Goal: Task Accomplishment & Management: Manage account settings

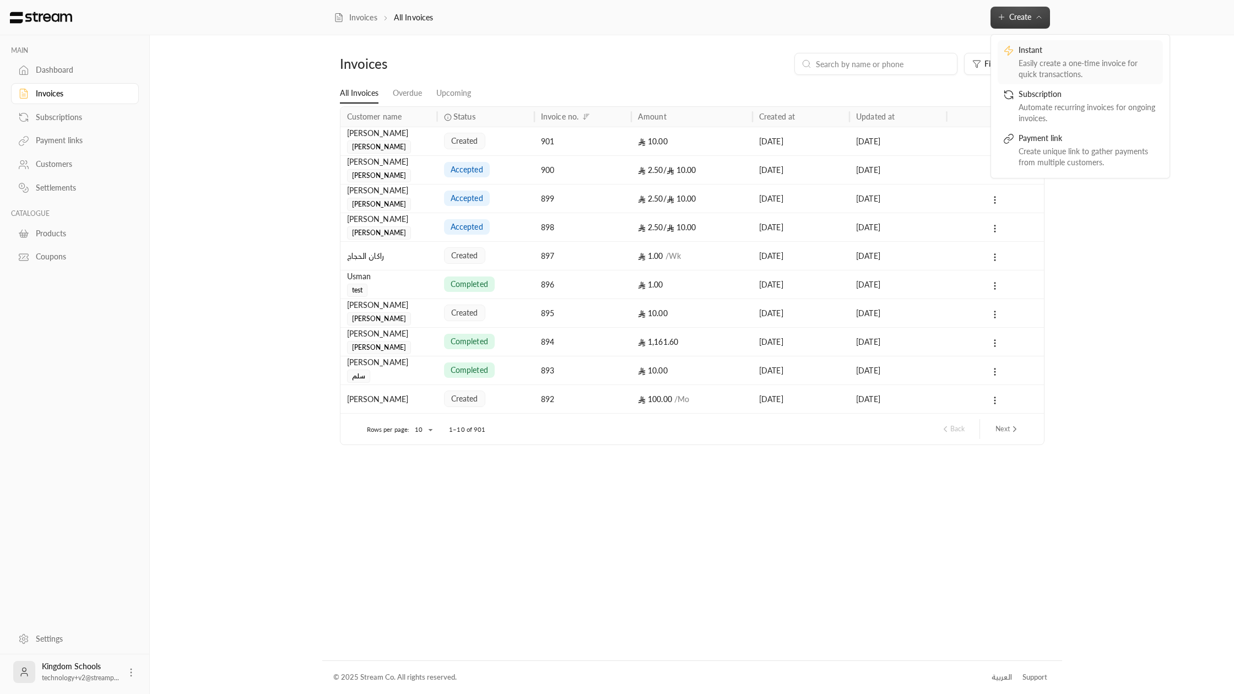
click at [1015, 69] on div "Instant Easily create a one-time invoice for quick transactions." at bounding box center [1081, 62] width 154 height 35
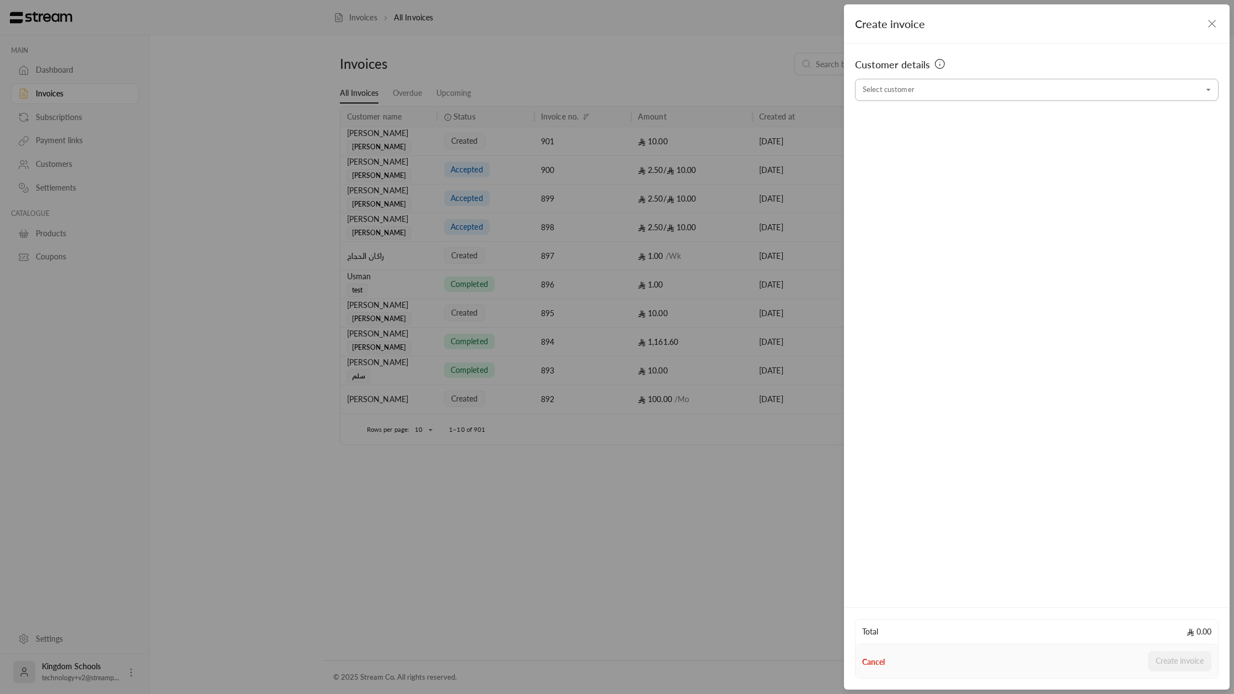
click at [1001, 85] on input "Select customer" at bounding box center [1037, 89] width 364 height 19
click at [889, 148] on span "[PERSON_NAME]" at bounding box center [900, 147] width 62 height 9
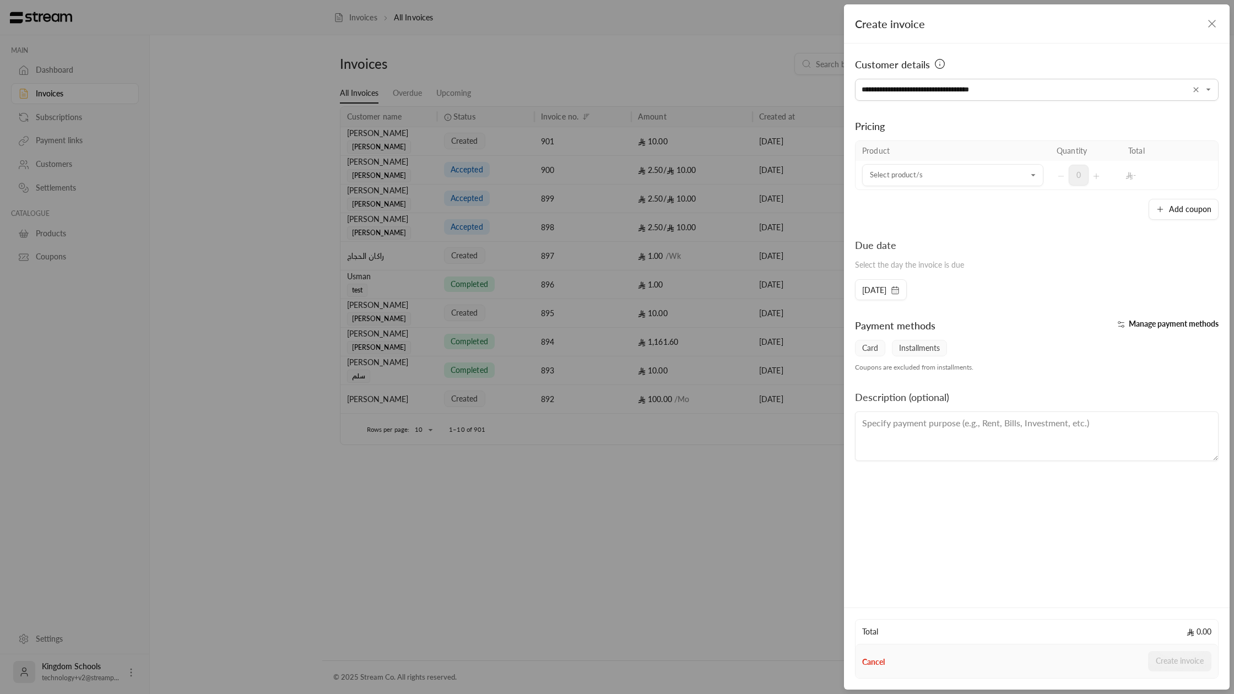
type input "**********"
click at [1069, 123] on div "Pricing" at bounding box center [1037, 125] width 364 height 15
click at [956, 174] on input "Select customer" at bounding box center [952, 175] width 181 height 19
click at [906, 277] on div "10 SAR" at bounding box center [953, 275] width 155 height 12
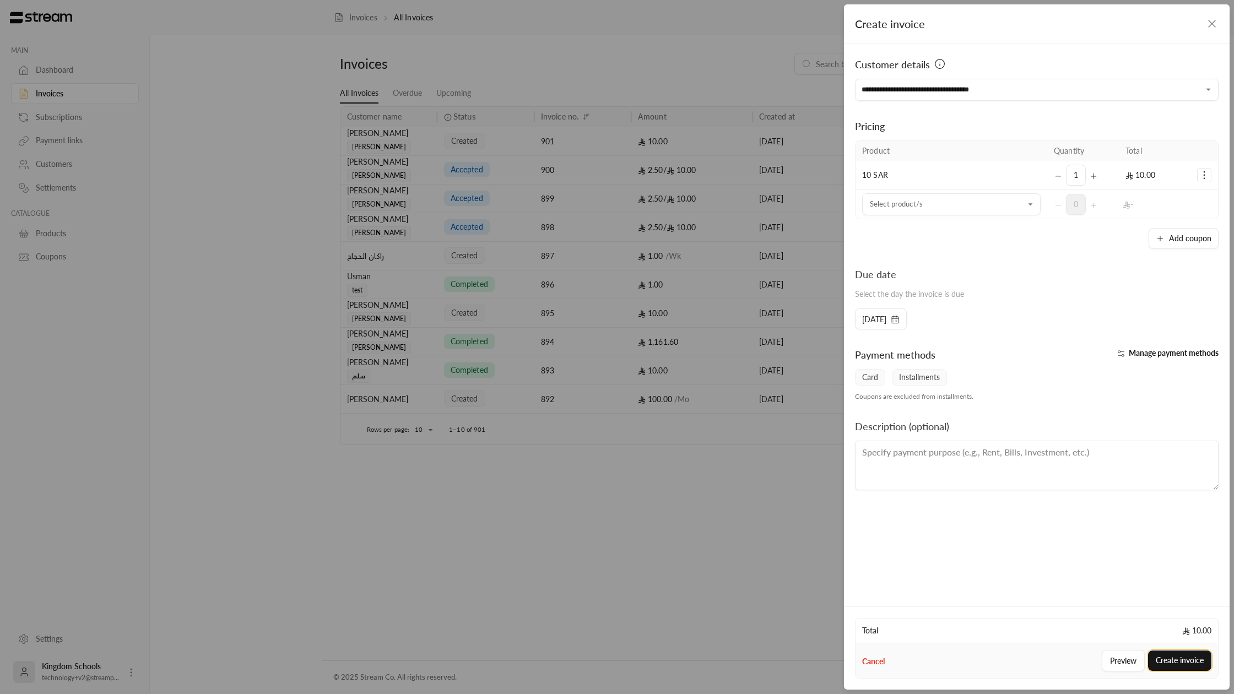
click at [1182, 667] on button "Create invoice" at bounding box center [1179, 661] width 63 height 20
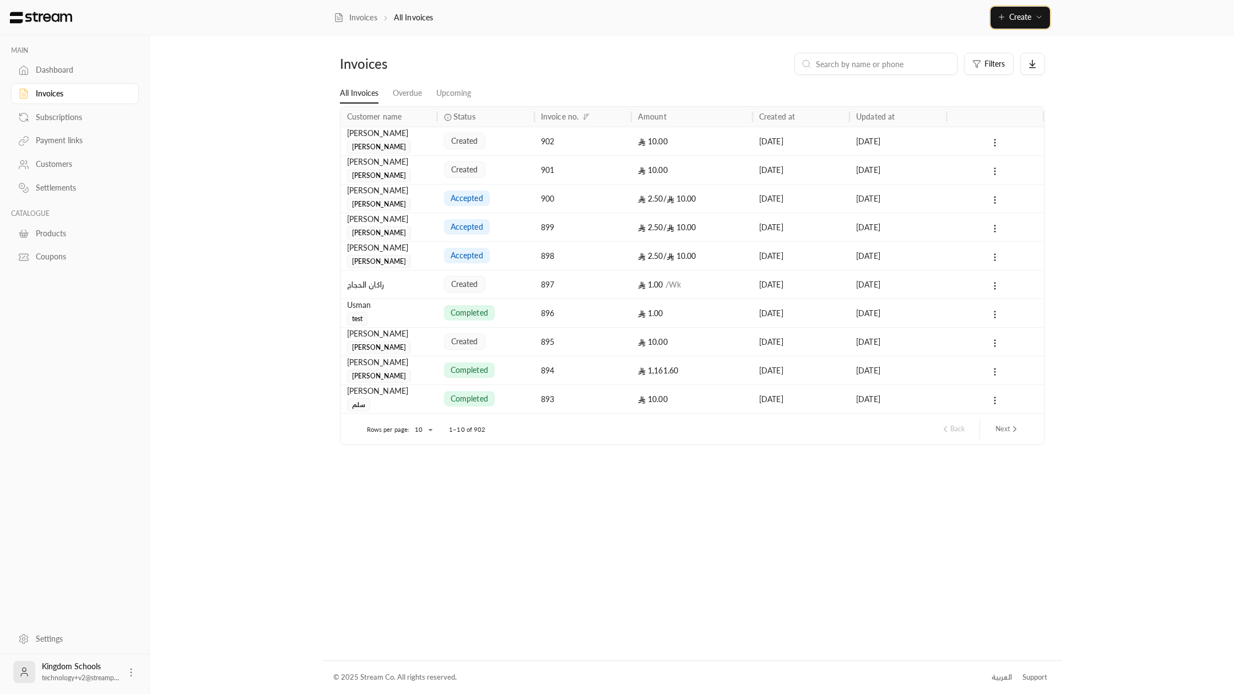
click at [1033, 10] on button "Create" at bounding box center [1021, 18] width 60 height 22
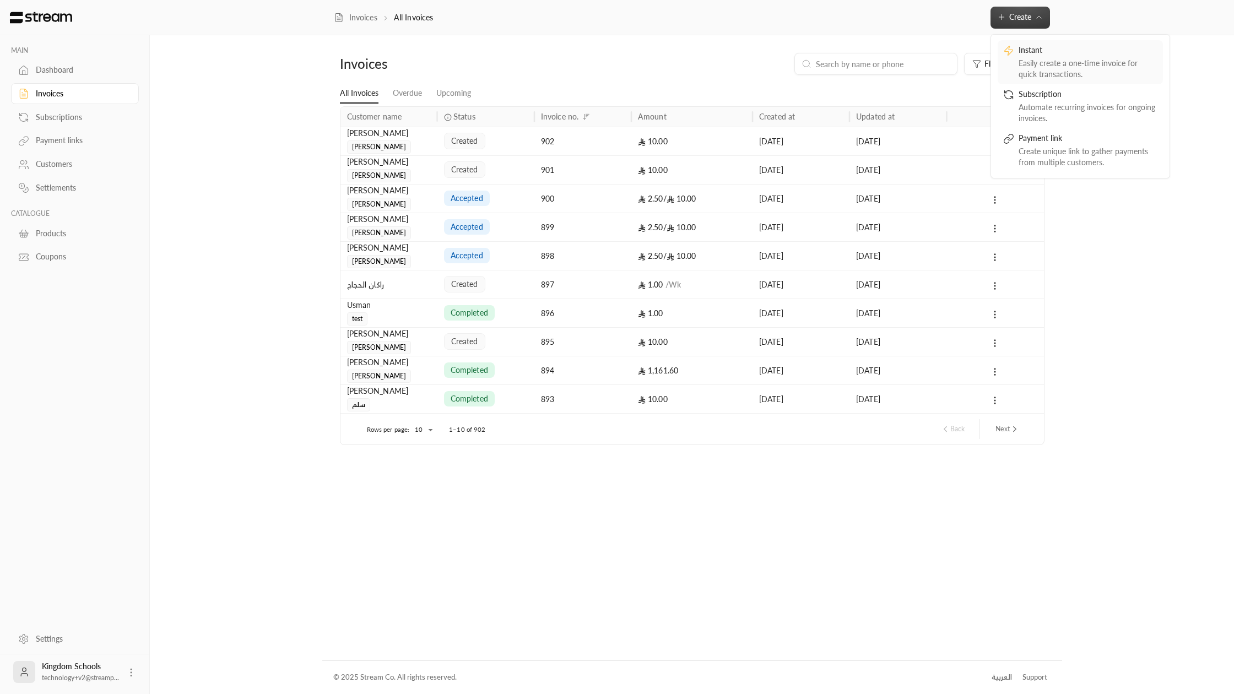
click at [1045, 62] on div "Easily create a one-time invoice for quick transactions." at bounding box center [1088, 69] width 139 height 22
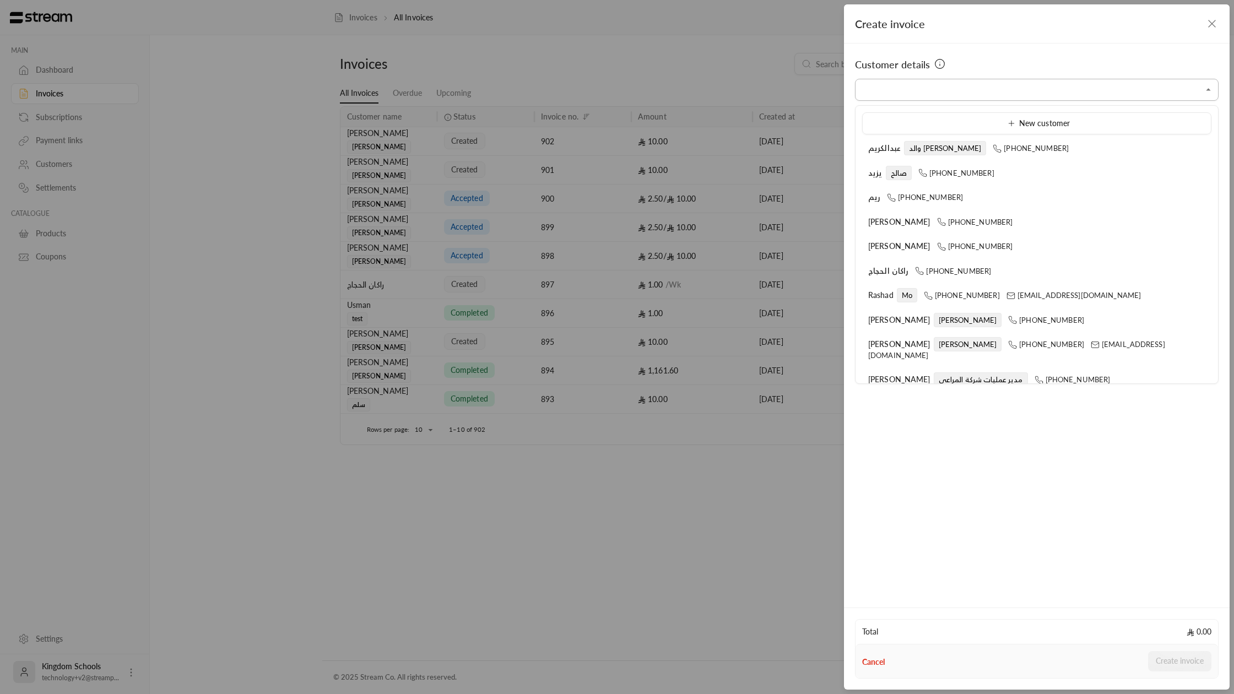
click at [975, 87] on input "Select customer" at bounding box center [1037, 89] width 364 height 19
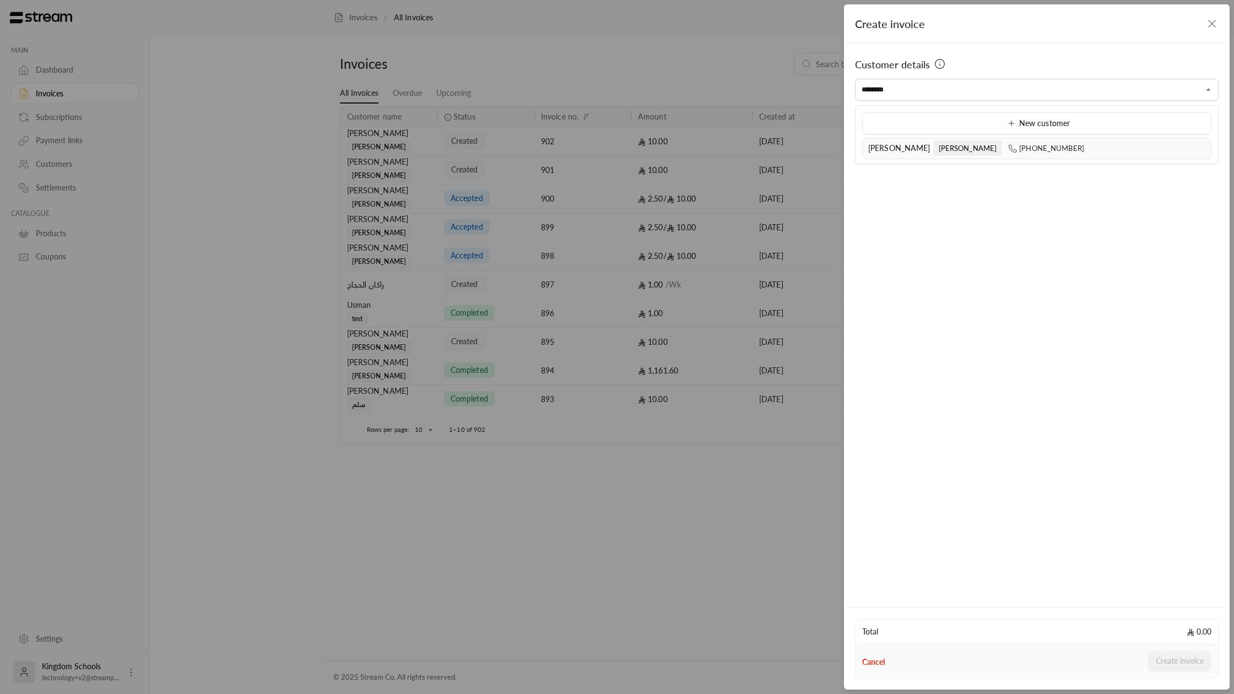
click at [1008, 150] on span "[PHONE_NUMBER]" at bounding box center [1046, 148] width 76 height 9
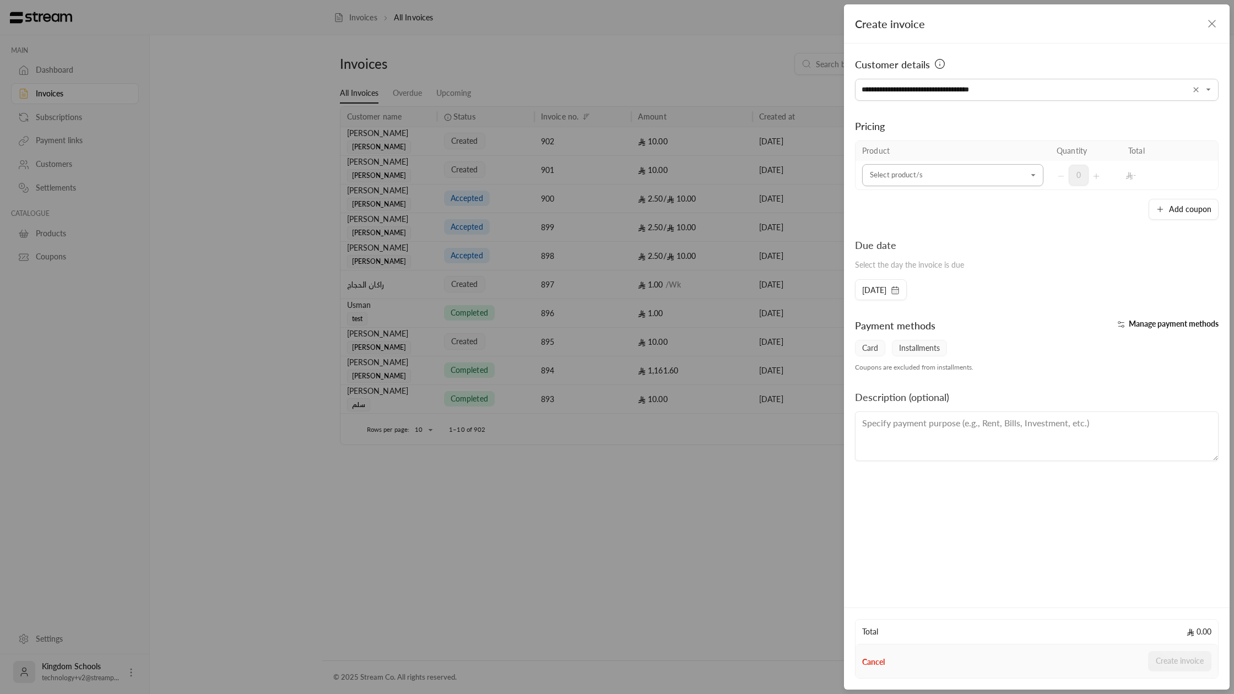
type input "**********"
click at [984, 170] on input "Select customer" at bounding box center [952, 175] width 181 height 19
click at [943, 282] on li "10 SAR" at bounding box center [953, 275] width 167 height 21
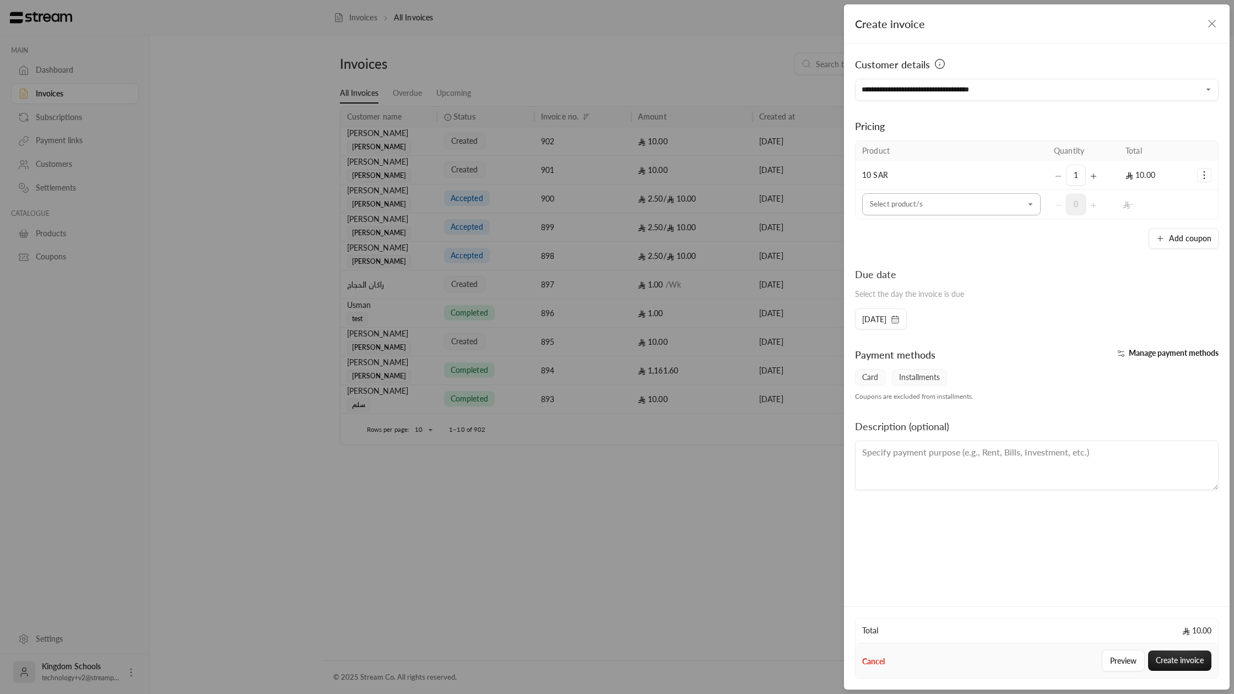
click at [940, 204] on input "Select customer" at bounding box center [951, 204] width 179 height 19
click at [925, 303] on div "10 SAR" at bounding box center [952, 305] width 152 height 12
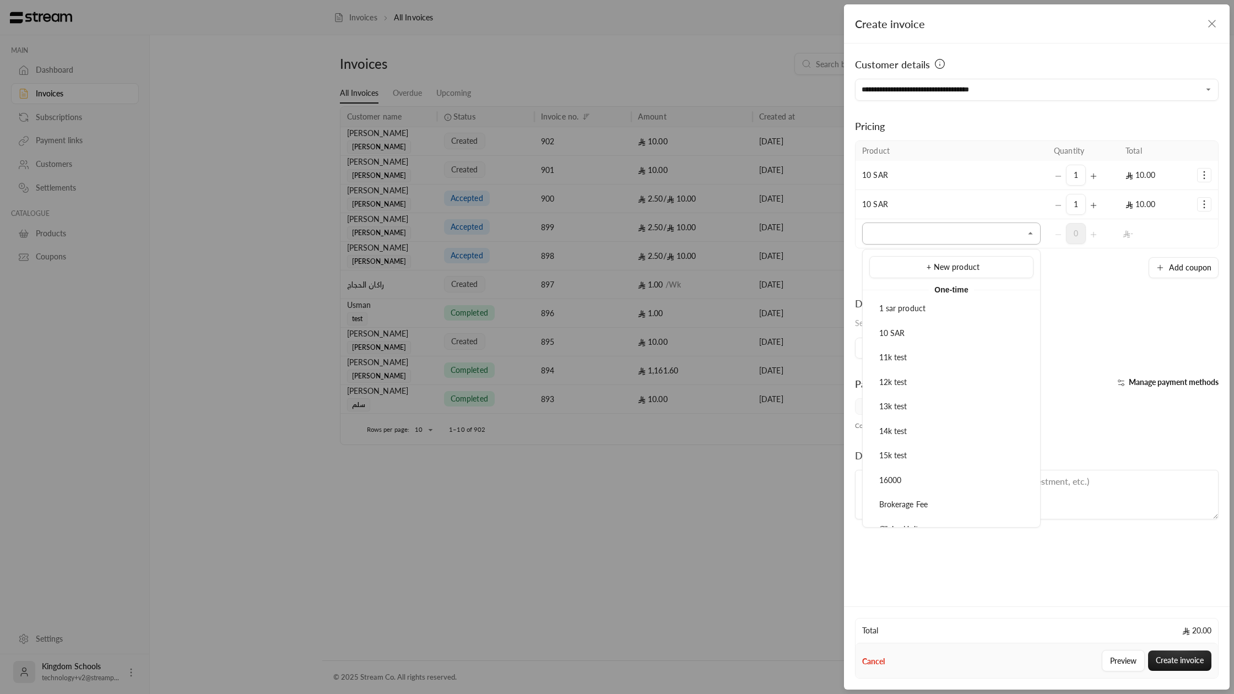
click at [933, 230] on input "Select customer" at bounding box center [951, 233] width 179 height 19
click at [913, 340] on li "10 SAR" at bounding box center [952, 333] width 164 height 21
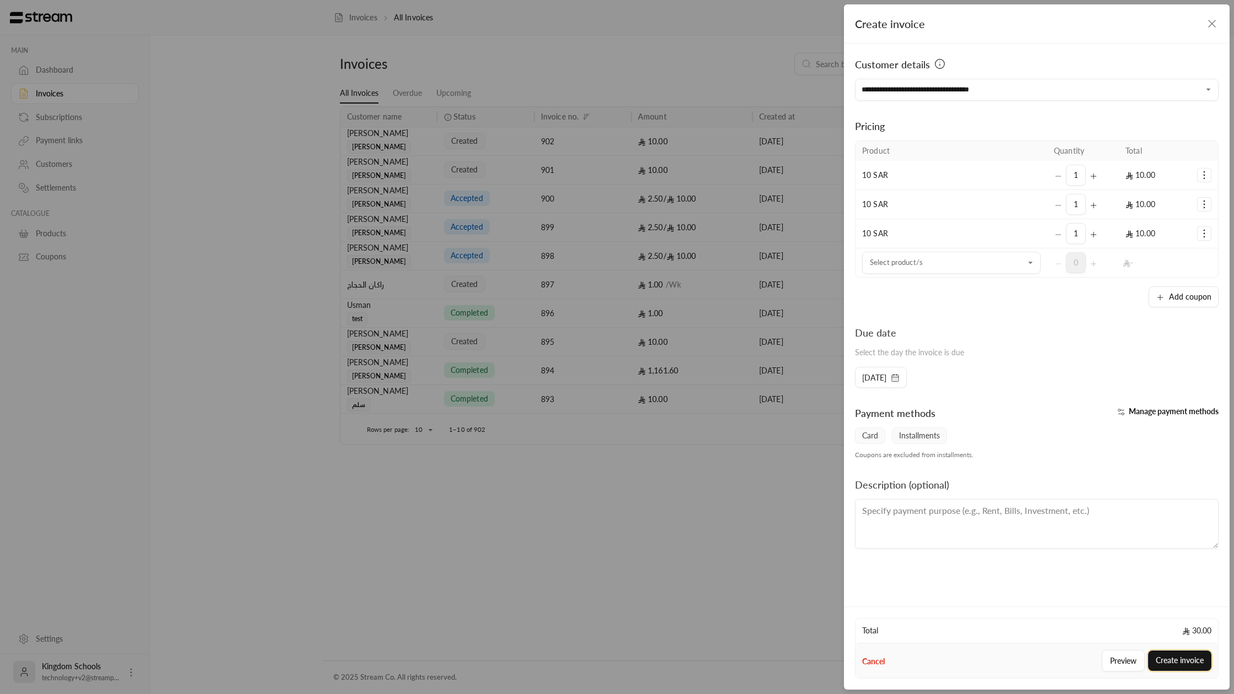
click at [1171, 652] on button "Create invoice" at bounding box center [1179, 661] width 63 height 20
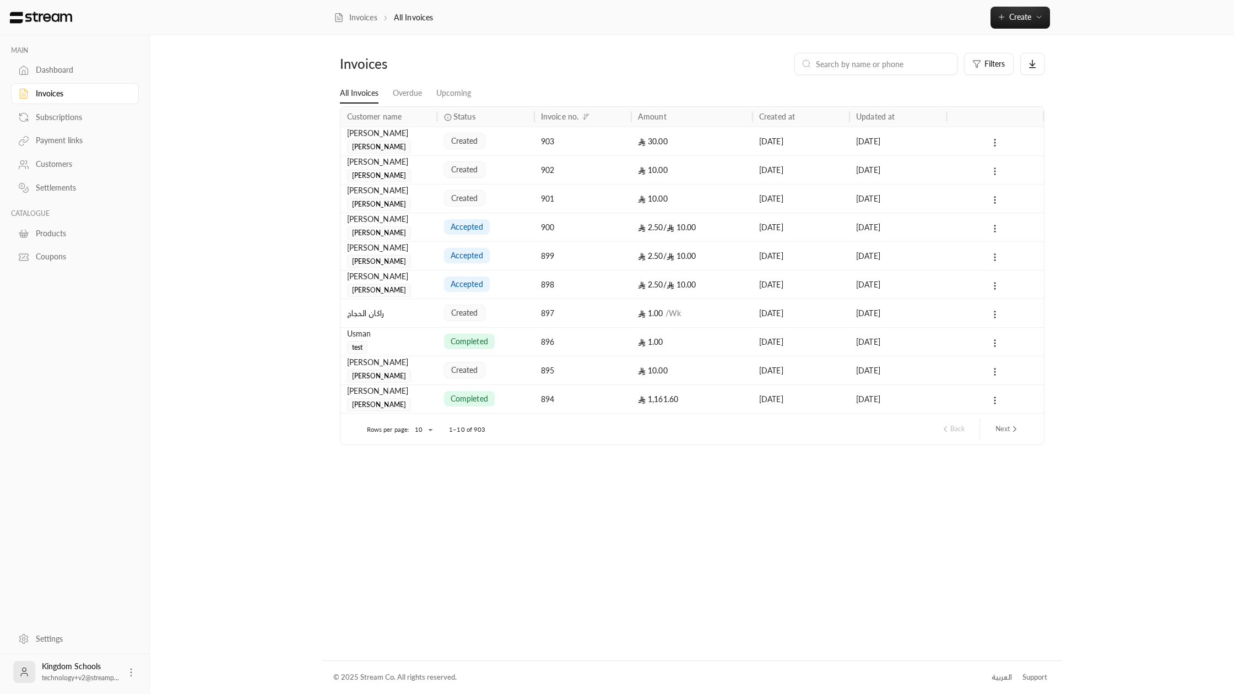
click at [995, 166] on button at bounding box center [995, 171] width 12 height 13
click at [975, 178] on div at bounding box center [617, 347] width 1234 height 694
click at [969, 201] on div at bounding box center [995, 199] width 84 height 28
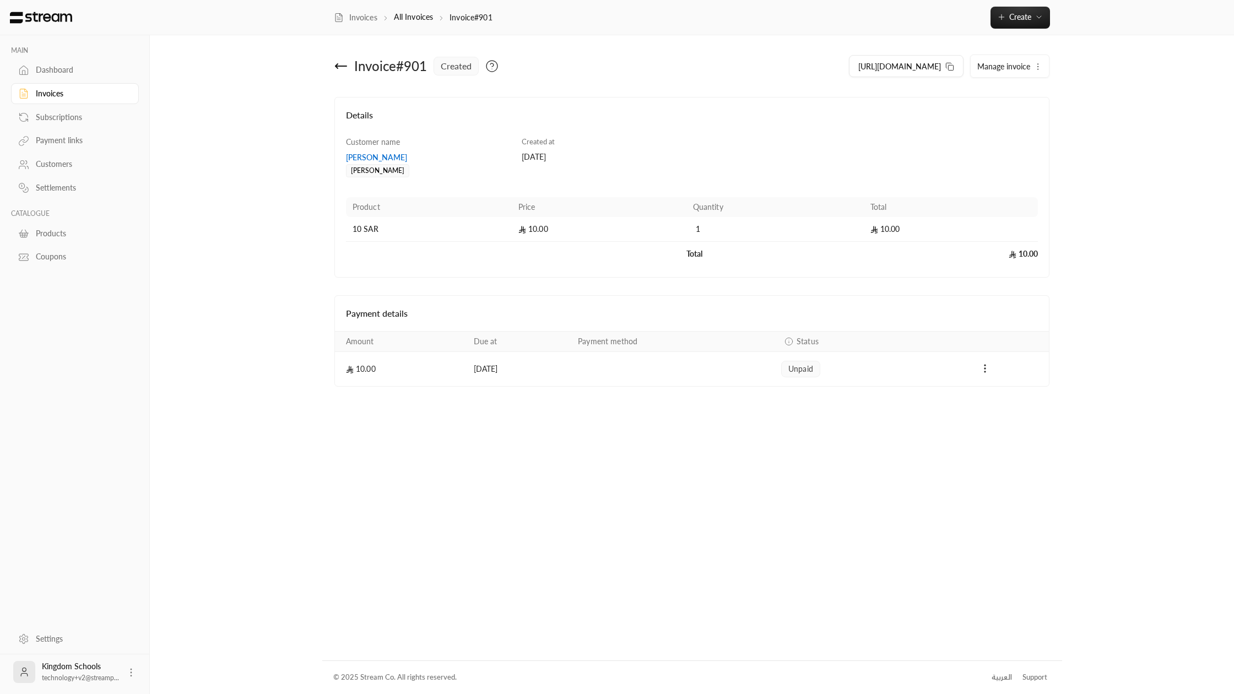
click at [993, 73] on button "Manage invoice" at bounding box center [1010, 66] width 78 height 22
click at [998, 124] on link "Cancel" at bounding box center [1012, 119] width 68 height 20
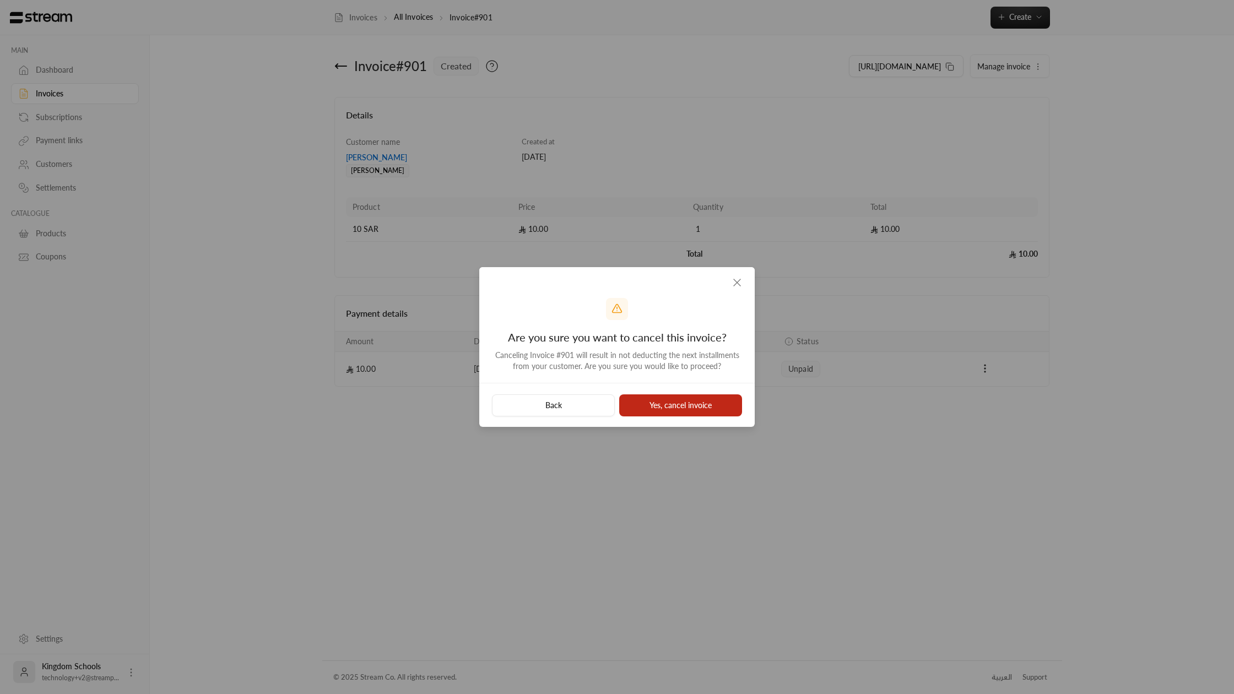
click at [699, 402] on button "Yes, cancel invoice" at bounding box center [680, 406] width 123 height 22
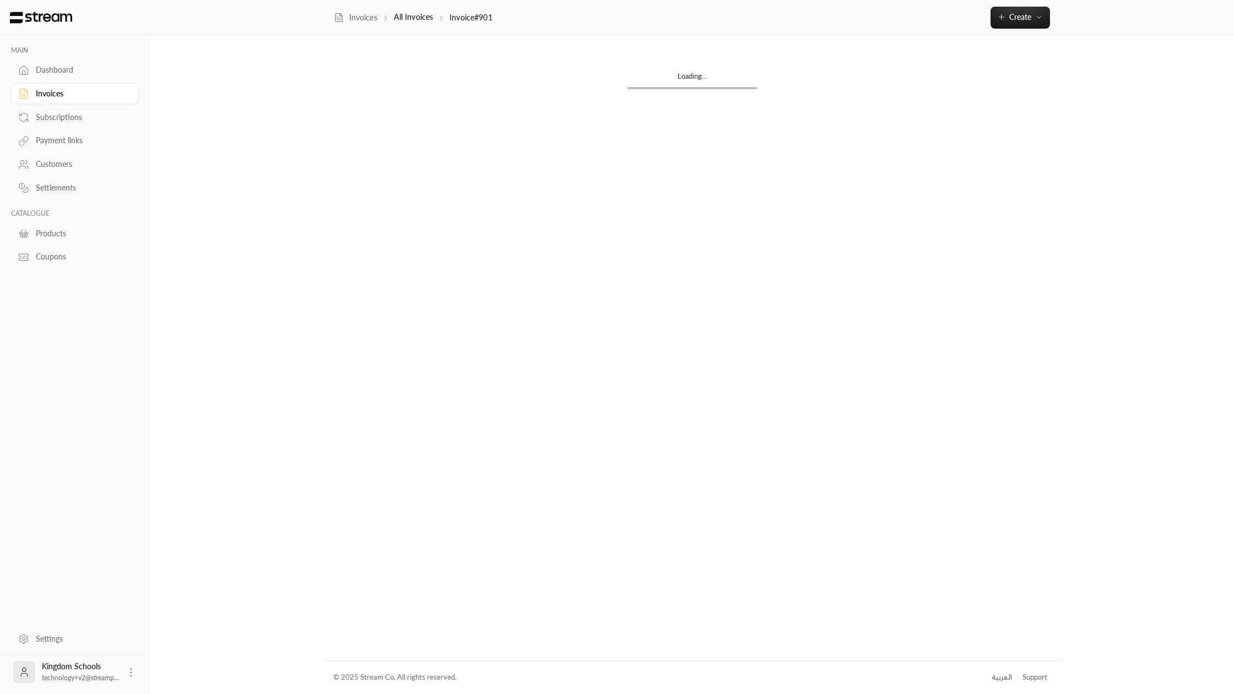
click at [99, 90] on div "Invoices" at bounding box center [80, 93] width 89 height 11
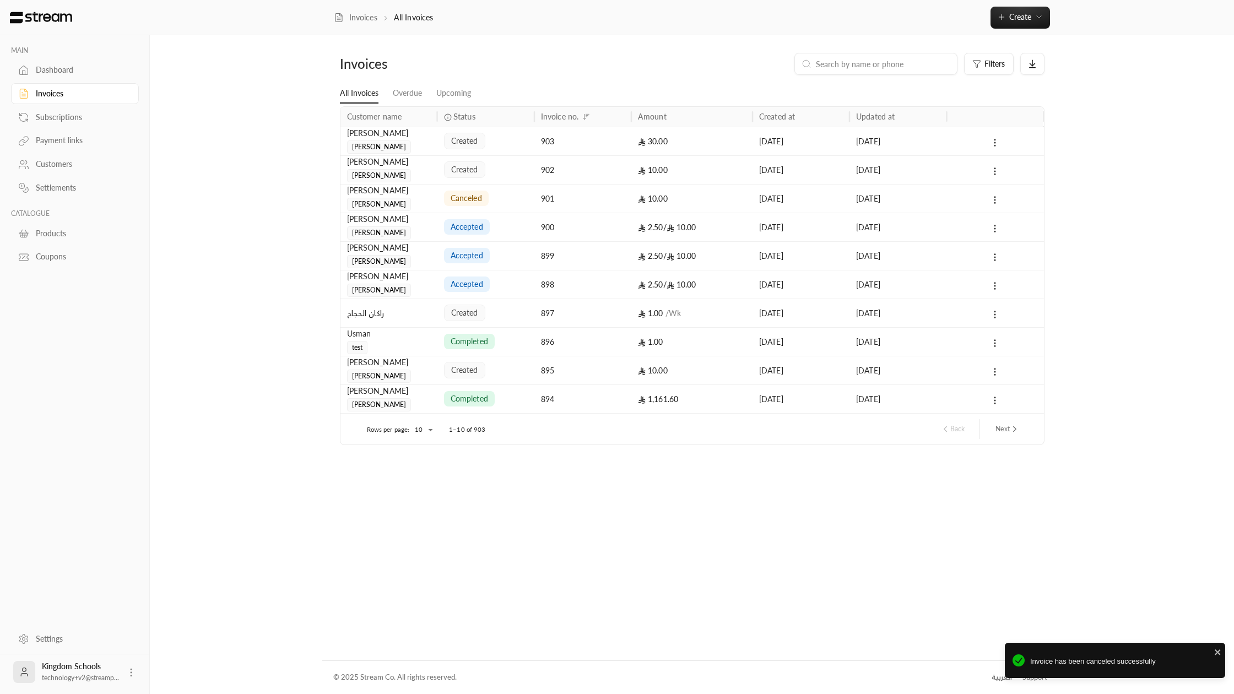
click at [986, 170] on div at bounding box center [995, 170] width 84 height 28
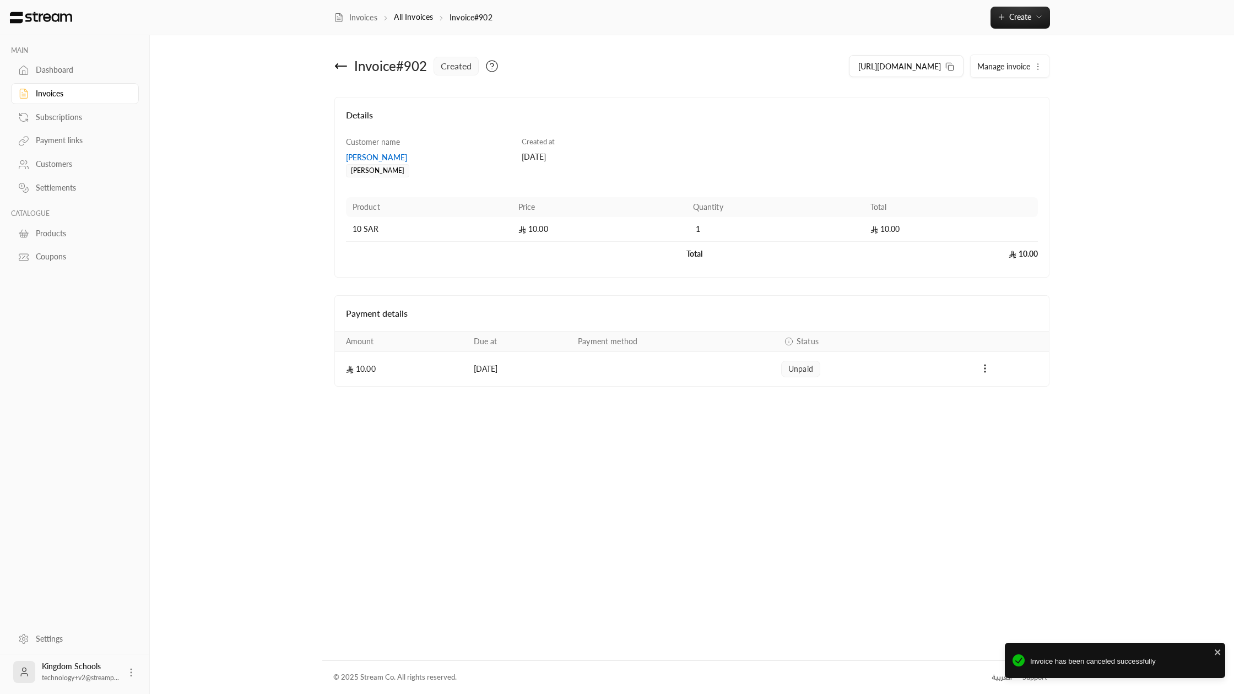
click at [1020, 67] on span "Manage invoice" at bounding box center [1004, 66] width 53 height 9
click at [997, 123] on link "Cancel" at bounding box center [1012, 119] width 68 height 20
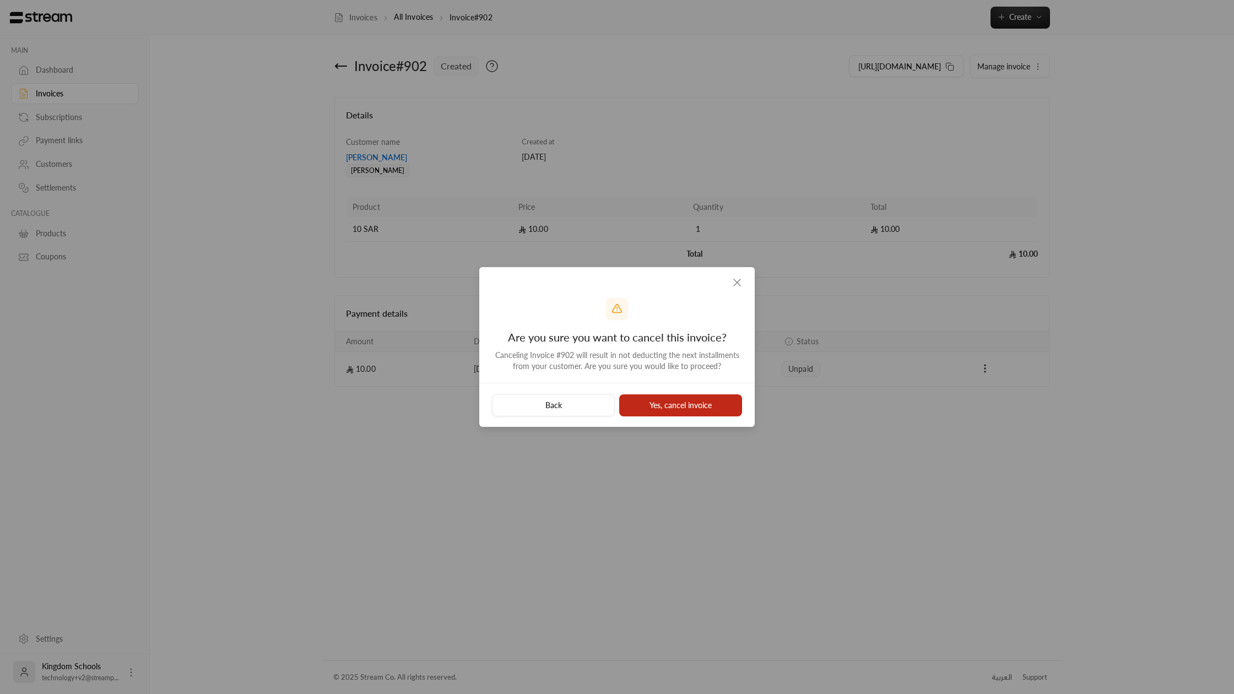
click at [671, 409] on button "Yes, cancel invoice" at bounding box center [680, 406] width 123 height 22
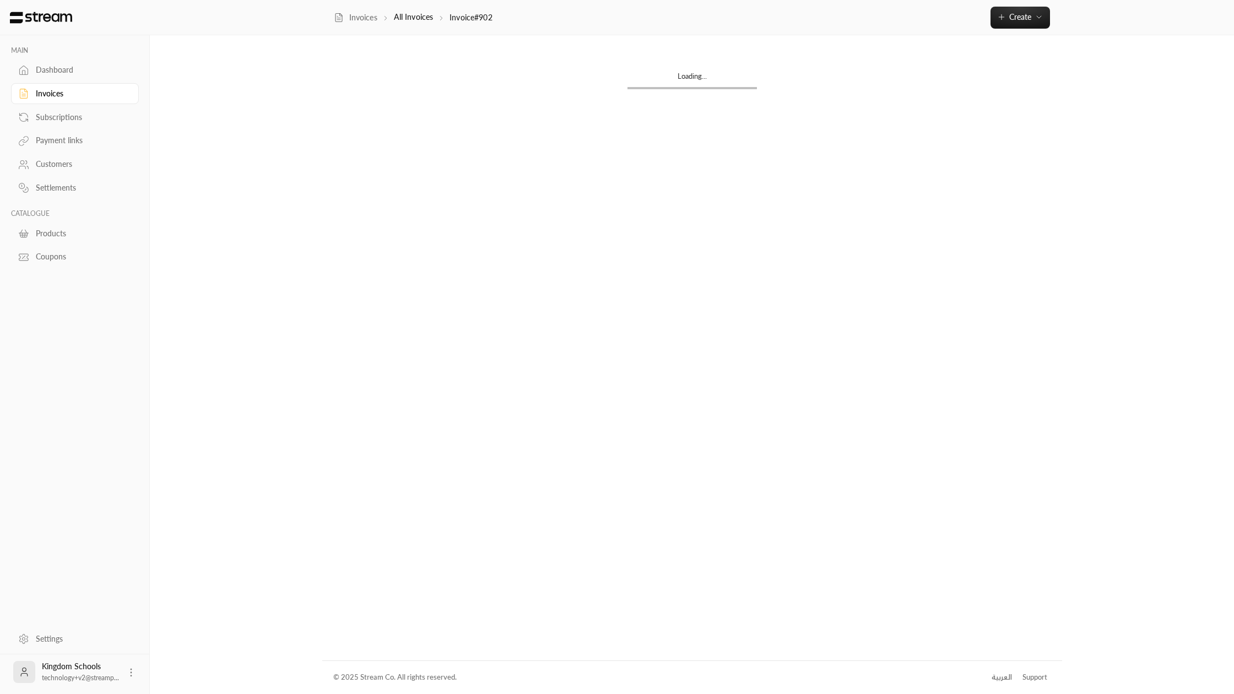
click at [37, 92] on div "Invoices" at bounding box center [80, 93] width 89 height 11
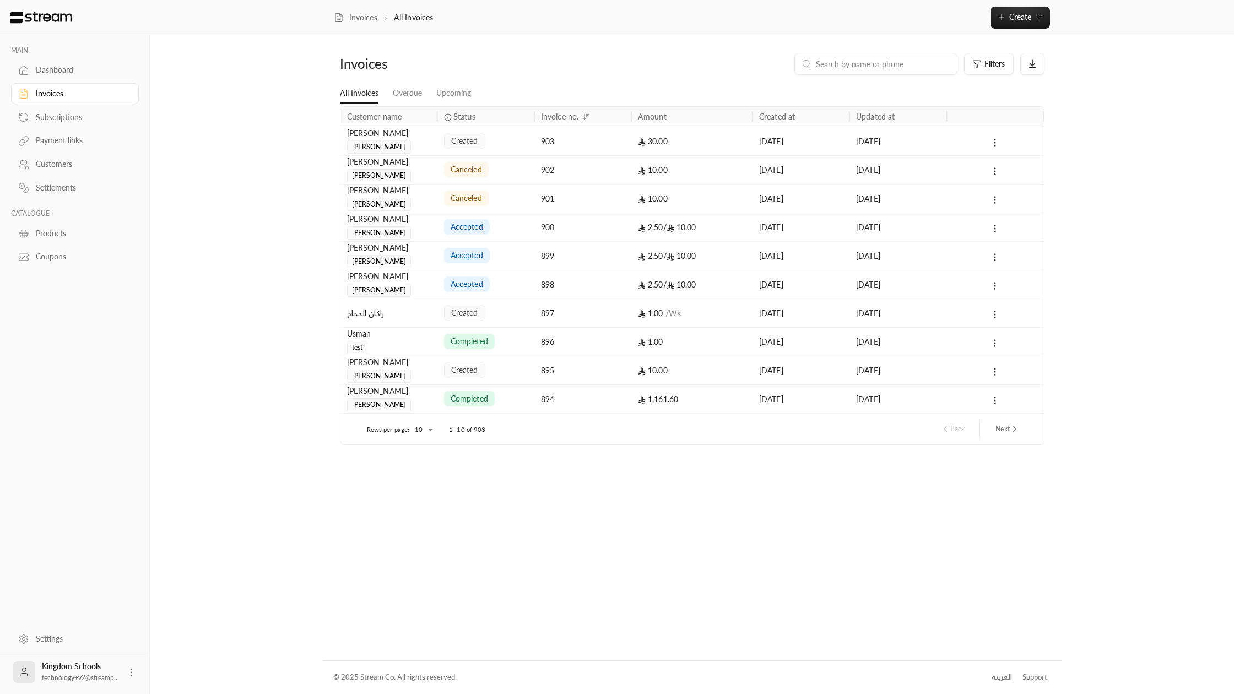
click at [64, 236] on div "Products" at bounding box center [80, 233] width 89 height 11
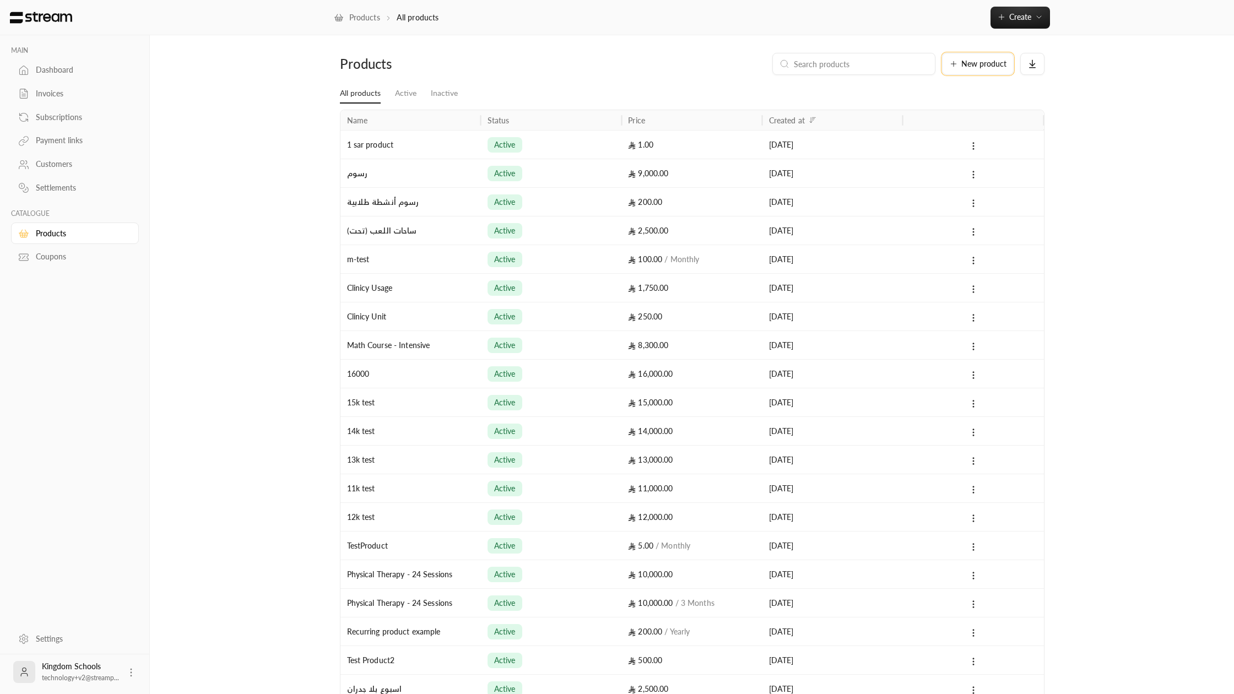
click at [990, 63] on span "New product" at bounding box center [984, 64] width 45 height 8
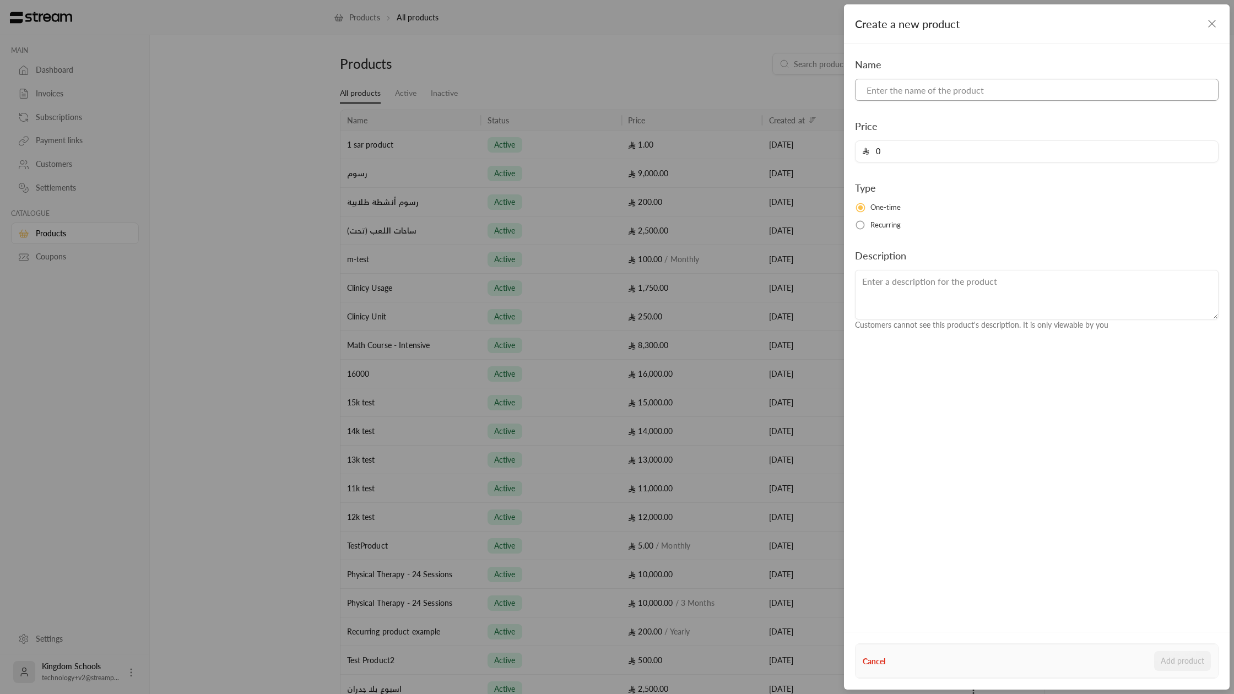
click at [918, 93] on input at bounding box center [1037, 90] width 364 height 22
type input "ر"
click at [926, 90] on input "رسوم فصل لطلاب الثنوي، عام، بنون" at bounding box center [1037, 90] width 364 height 22
click at [865, 92] on input "رسوم فصل لطلاب الثنوي، عام، بنون" at bounding box center [1037, 90] width 364 height 22
type input "رسوم فصل لطلاب الثنوي، عام، بنون"
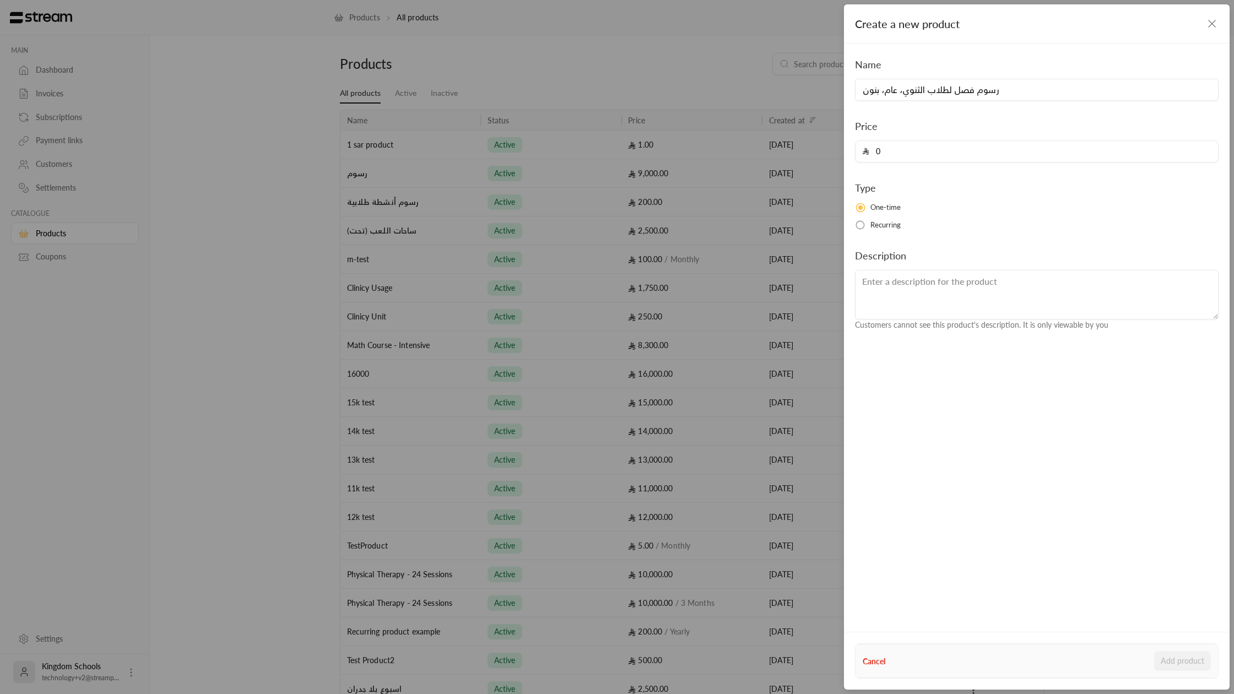
click at [896, 150] on input "0" at bounding box center [1041, 151] width 342 height 21
type input "5"
click at [957, 217] on div "One-time Recurring" at bounding box center [1037, 216] width 364 height 28
click at [932, 96] on input "رسوم فصل لطلاب الثنوي، عام، بنون" at bounding box center [1037, 90] width 364 height 22
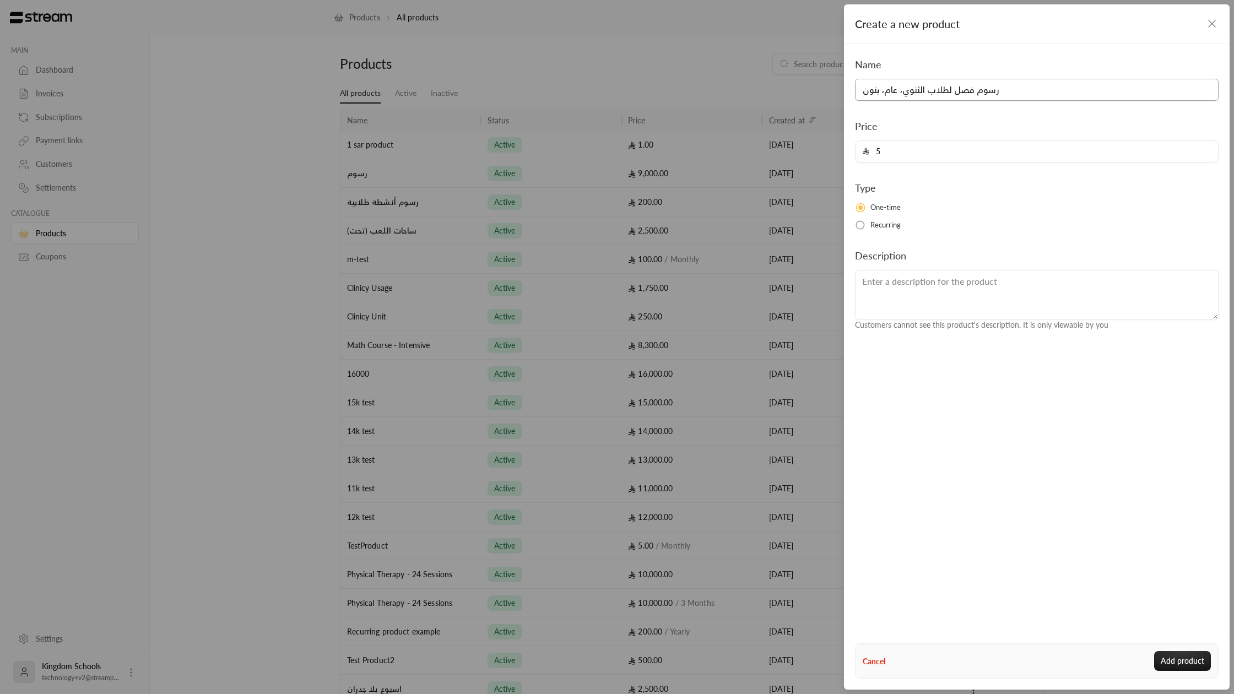
click at [932, 96] on input "رسوم فصل لطلاب الثنوي، عام، بنون" at bounding box center [1037, 90] width 364 height 22
click at [1171, 655] on button "Add product" at bounding box center [1183, 661] width 57 height 20
type input "0"
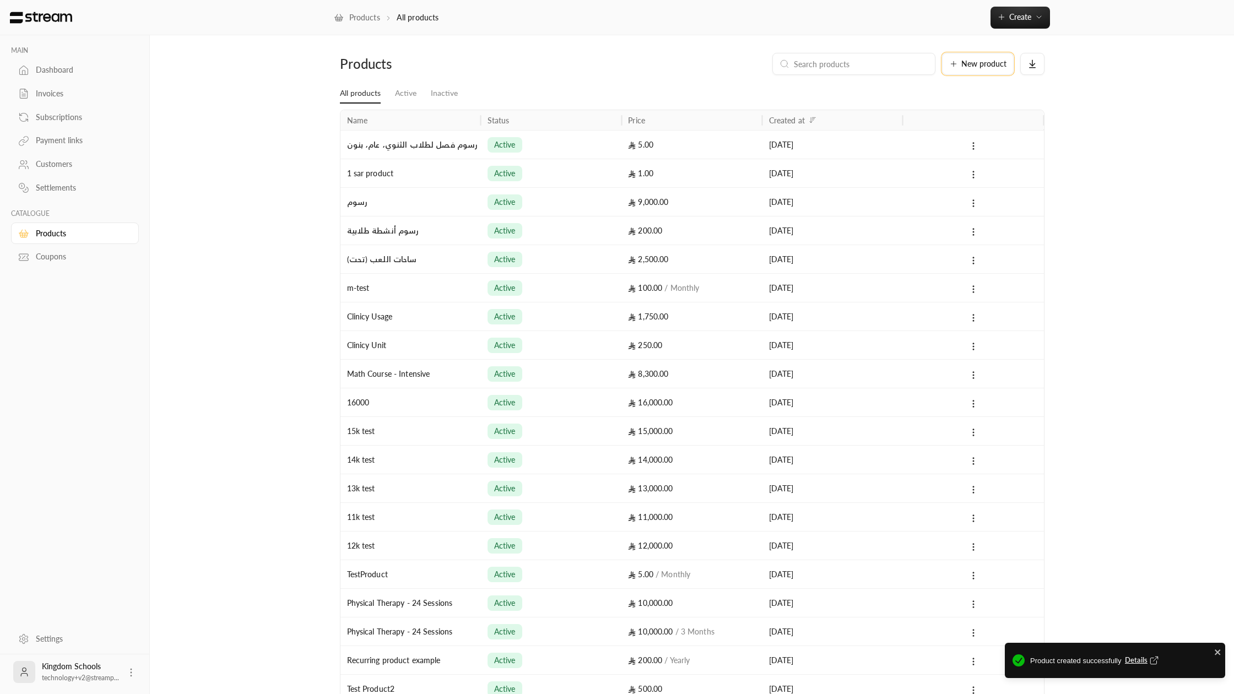
click at [979, 66] on span "New product" at bounding box center [984, 64] width 45 height 8
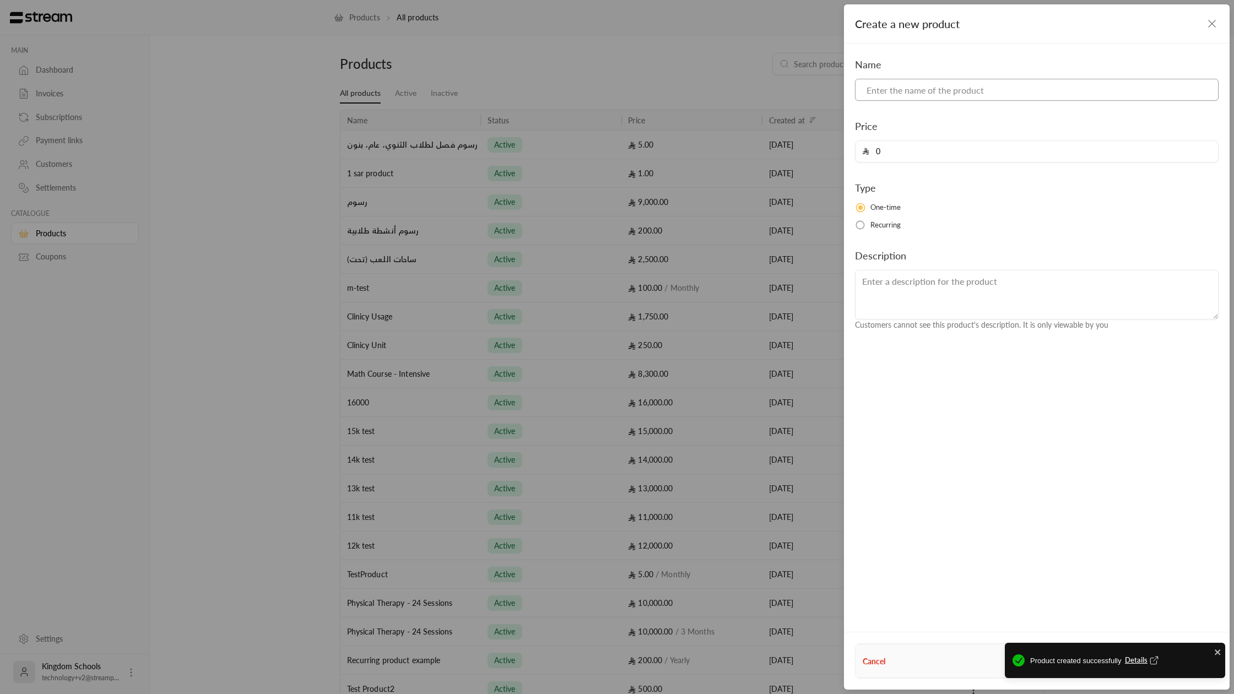
click at [950, 95] on input at bounding box center [1037, 90] width 364 height 22
paste input "رسوم فصل لطلاب الثنوي، عام، بنون"
click at [918, 90] on input "رسوم فصل لطلاب الثنوي، عام، بنون" at bounding box center [1037, 90] width 364 height 22
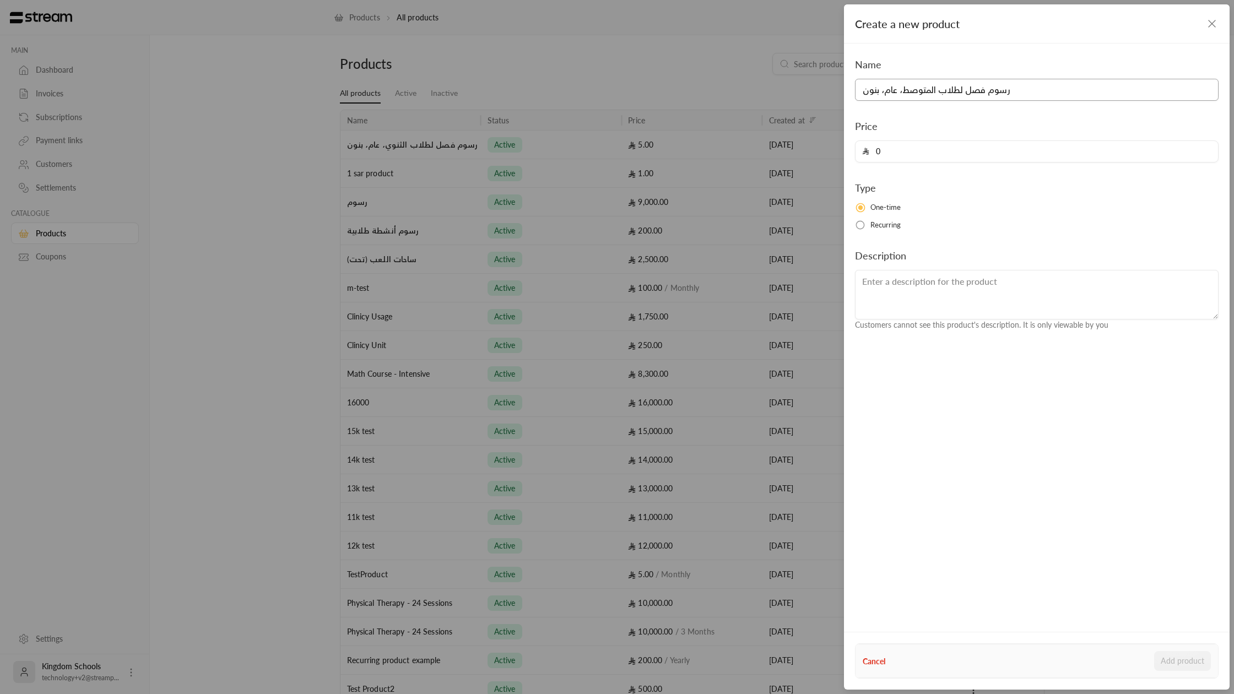
click at [863, 90] on input "رسوم فصل لطلاب المتوصط، عام، بنون" at bounding box center [1037, 90] width 364 height 22
click at [965, 89] on input "رسوم فصل لطلاب المتوصط، عام، بنون" at bounding box center [1037, 90] width 364 height 22
click at [915, 89] on input "رسوم فصل الدراسي الاول لطلاب المتوصط، عام، بنون" at bounding box center [1037, 90] width 364 height 22
click at [913, 90] on input "رسوم فصل الدراسي الاول لطلاب المتوصط، عام، بنون" at bounding box center [1037, 90] width 364 height 22
click at [920, 93] on input "رسوم فصل الدراسي الاول لطلاب المتوسط، عام، بنون" at bounding box center [1037, 90] width 364 height 22
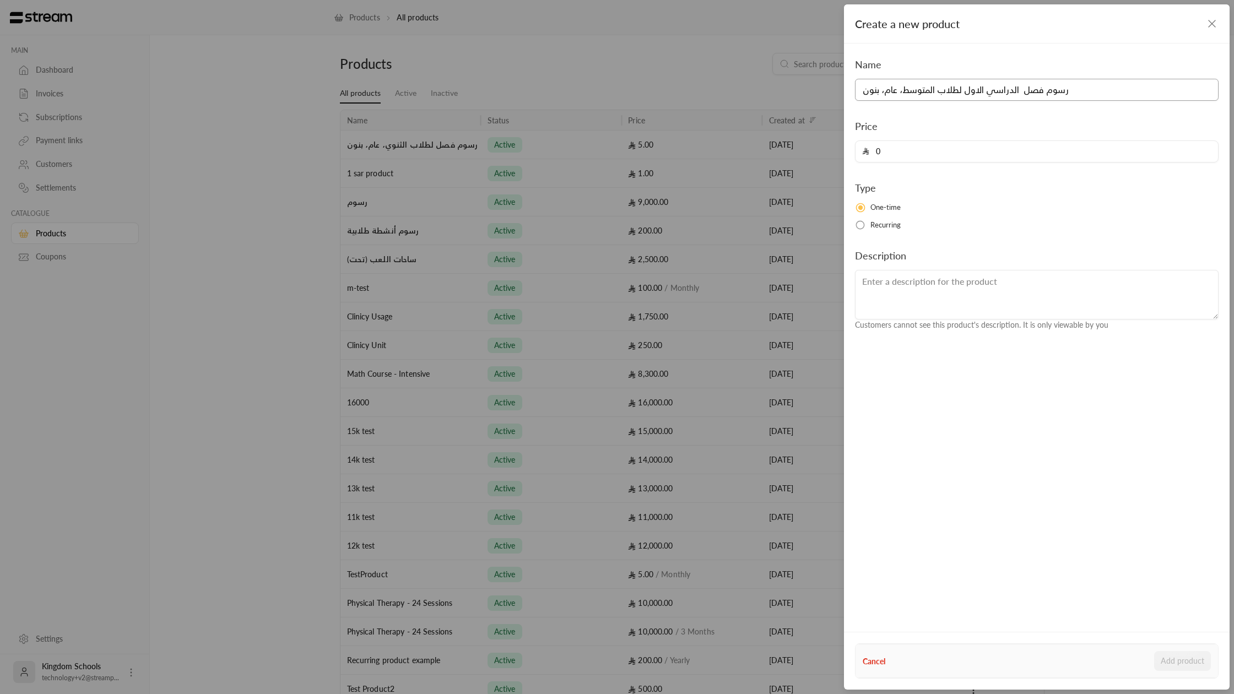
click at [920, 93] on input "رسوم فصل الدراسي الاول لطلاب المتوسط، عام، بنون" at bounding box center [1037, 90] width 364 height 22
type input "رسوم فصل الدراسي الاول لطلاب المتوسط، عام، بنون"
click at [930, 150] on input "0" at bounding box center [1041, 151] width 342 height 21
type input "4"
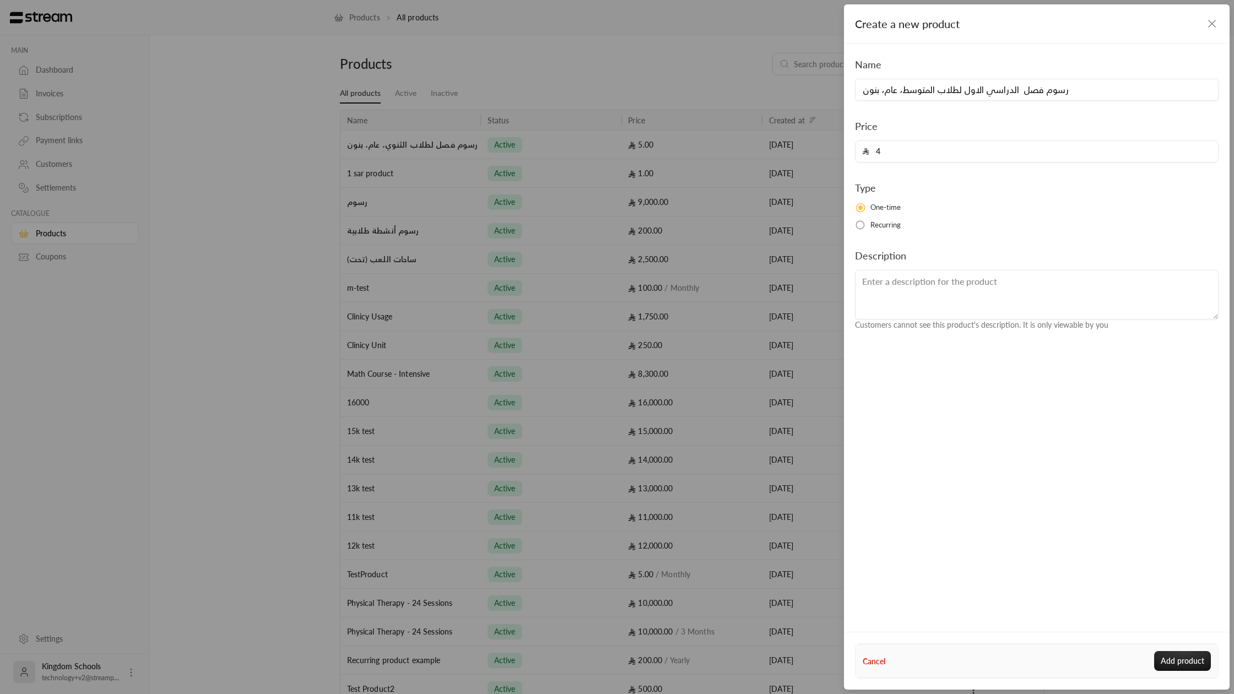
click at [1155, 651] on button "Add product" at bounding box center [1183, 661] width 57 height 20
type input "0"
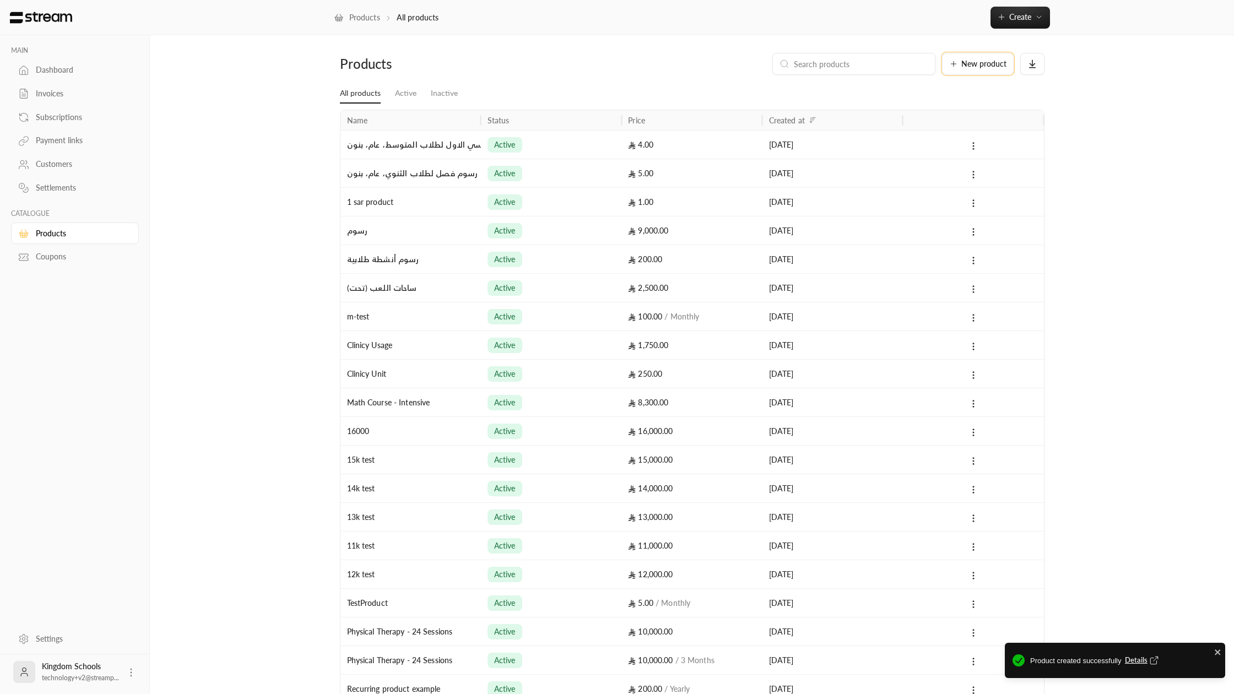
click at [983, 70] on button "New product" at bounding box center [978, 64] width 72 height 22
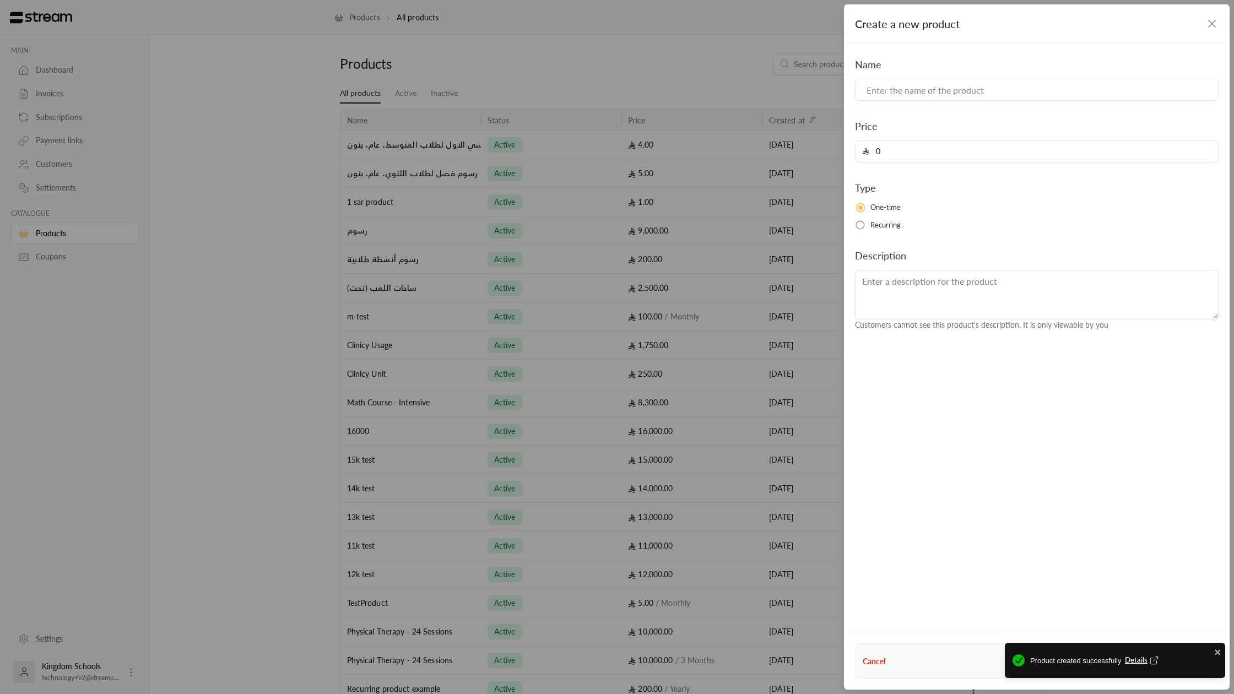
click at [620, 118] on div "Create a new product Name Price 0 Type One-time Recurring Description Customers…" at bounding box center [617, 347] width 1234 height 694
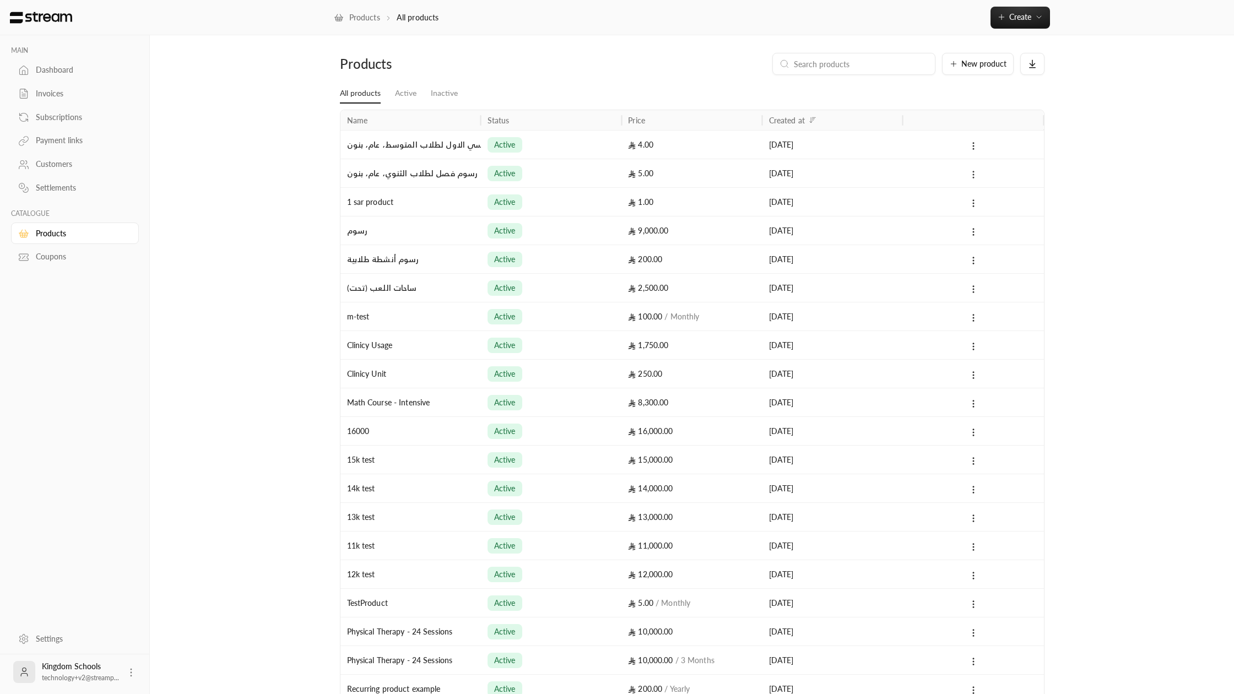
click at [973, 175] on circle at bounding box center [973, 175] width 1 height 1
click at [979, 198] on li "Edit" at bounding box center [1006, 204] width 69 height 20
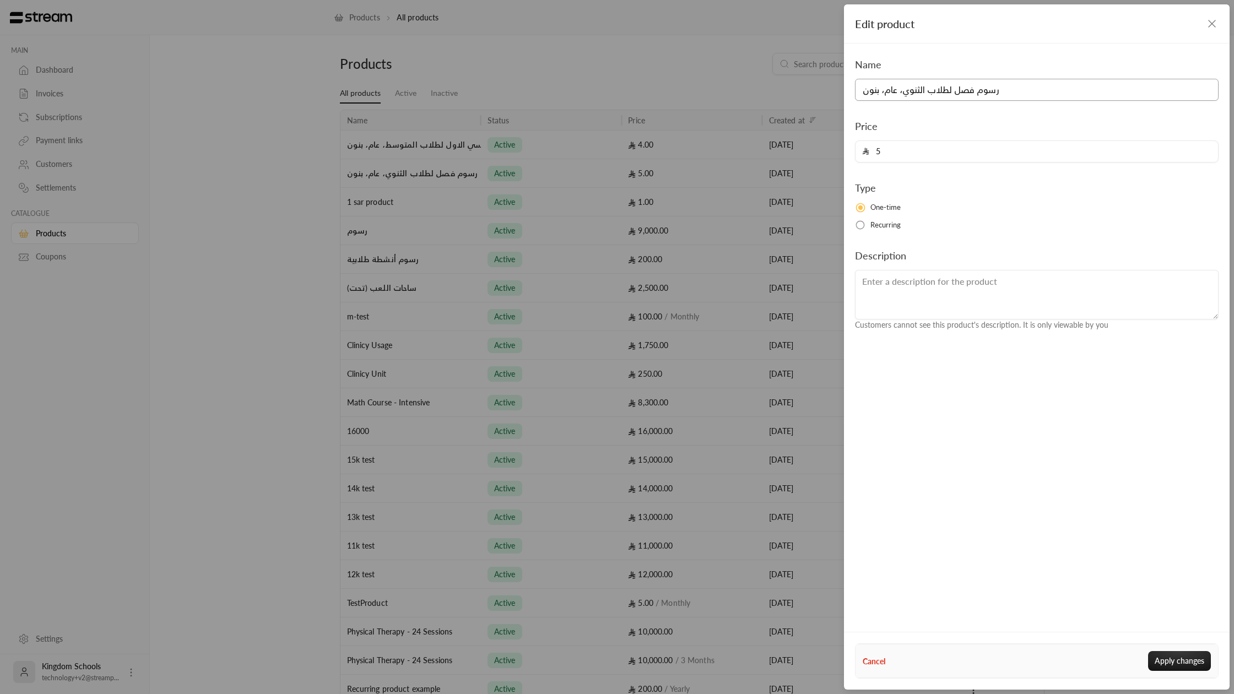
click at [917, 87] on input "رسوم فصل لطلاب الثنوي، عام، بنون" at bounding box center [1037, 90] width 364 height 22
paste input "الدراسي الاول لطلاب المتوسط"
click at [927, 86] on input "رسوم فصل الدراسي الاول لطلاب المتوسط، عام، بنون" at bounding box center [1037, 90] width 364 height 22
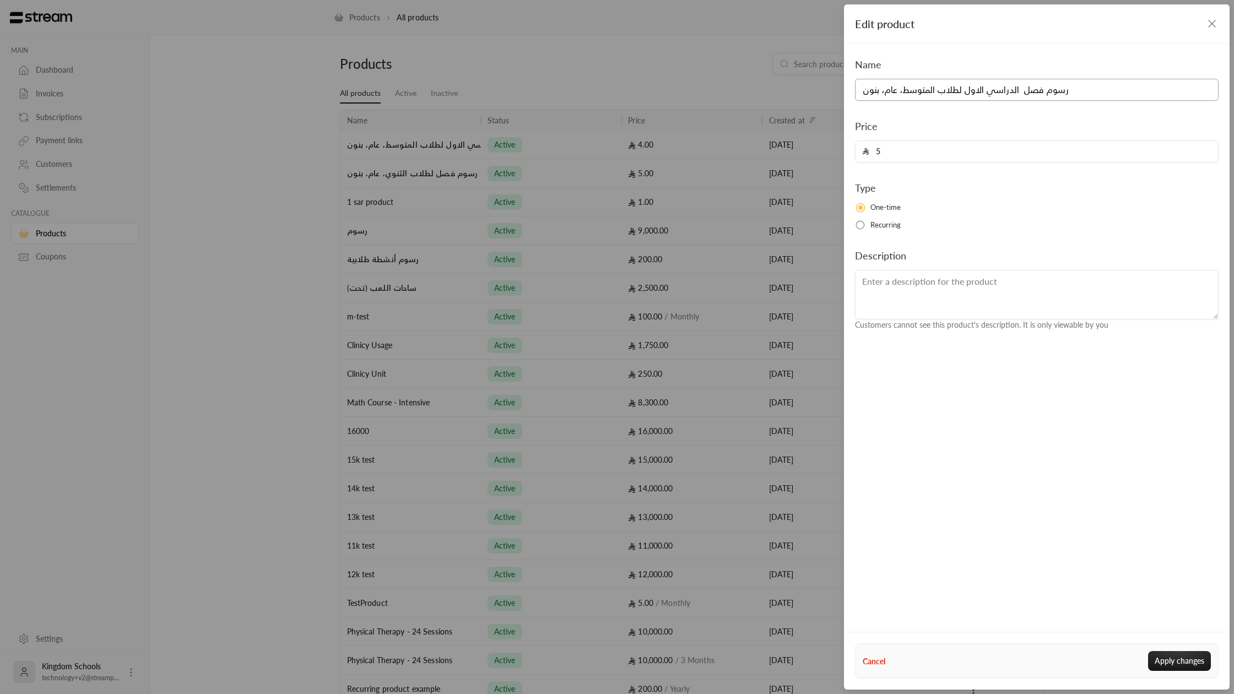
click at [927, 86] on input "رسوم فصل الدراسي الاول لطلاب المتوسط، عام، بنون" at bounding box center [1037, 90] width 364 height 22
type input "رسوم فصل الدراسي الاول لطلاب الثنوي، عام، بنون"
click at [1186, 671] on div "Cancel Apply changes" at bounding box center [1037, 661] width 374 height 34
click at [1186, 669] on button "Apply changes" at bounding box center [1179, 661] width 63 height 20
type input "0"
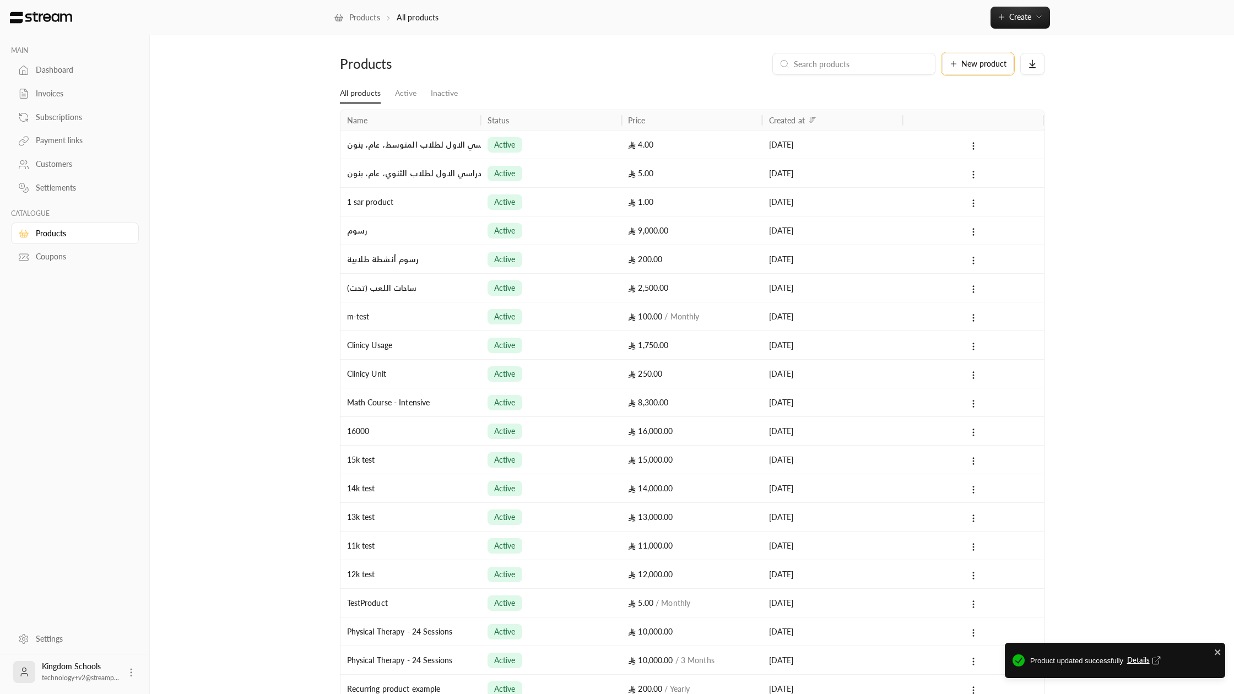
click at [990, 58] on button "New product" at bounding box center [978, 64] width 72 height 22
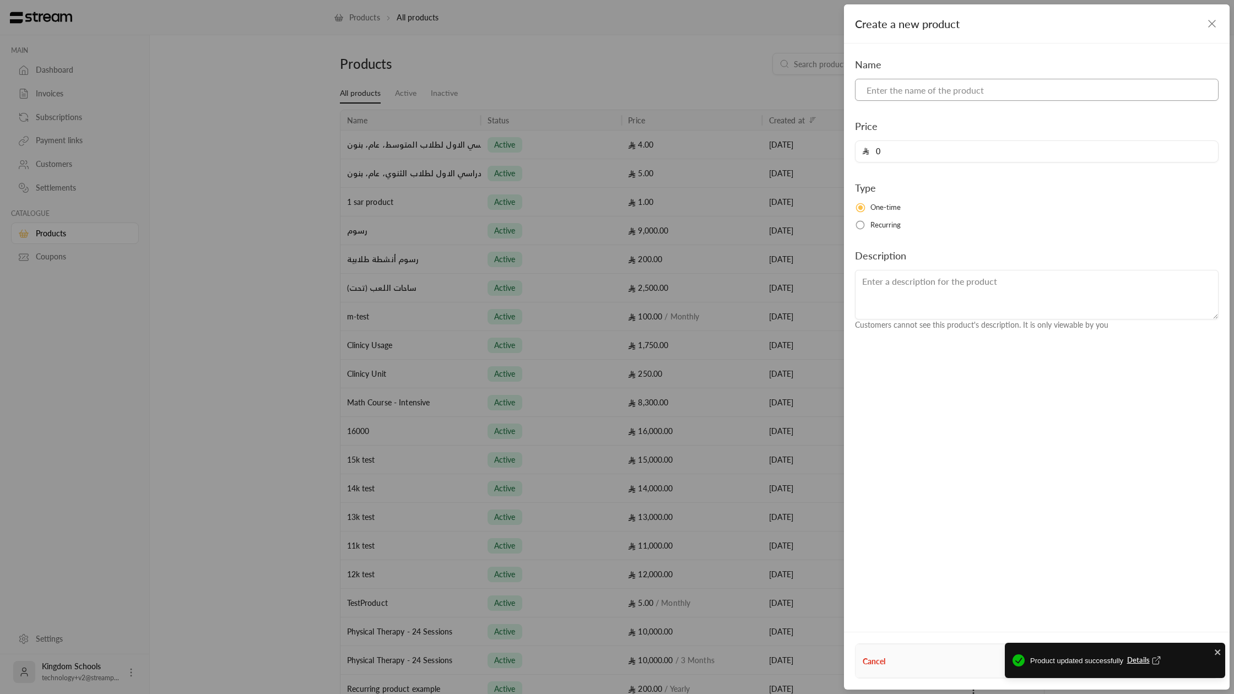
click at [957, 91] on input at bounding box center [1037, 90] width 364 height 22
paste input "رسوم فصل الدراسي الاول لطلاب المتوسط، عام، بنون"
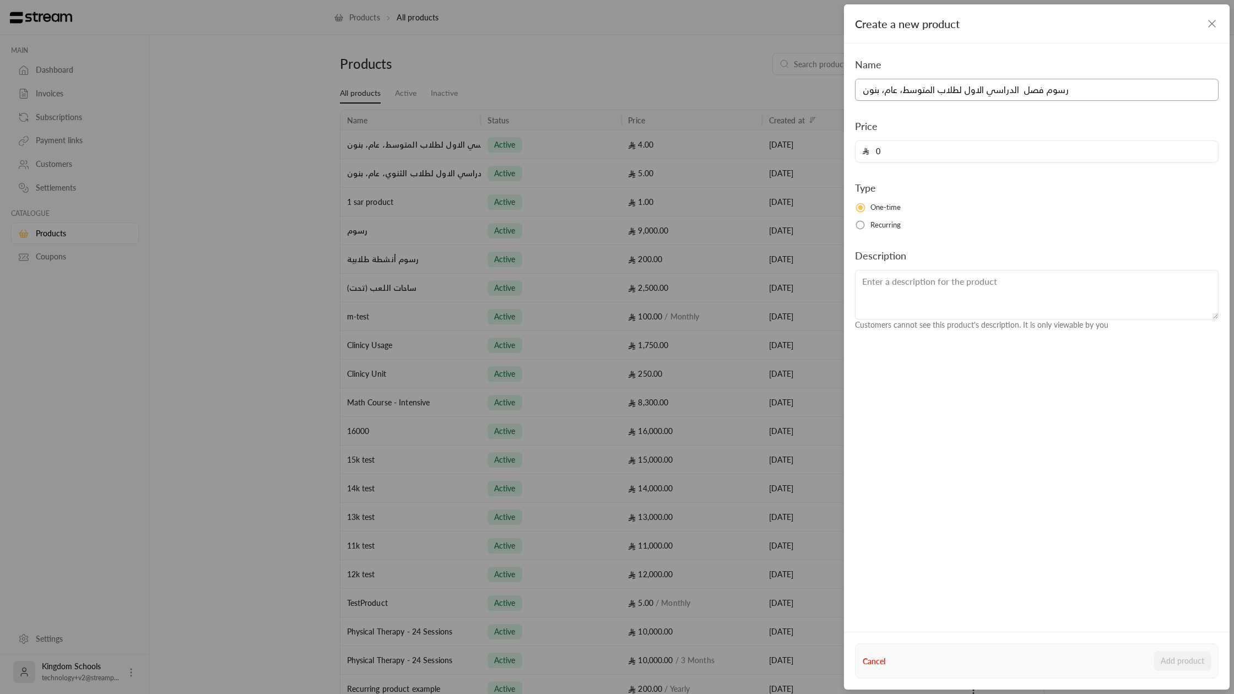
click at [888, 88] on input "رسوم فصل الدراسي الاول لطلاب المتوسط، عام، بنون" at bounding box center [1037, 90] width 364 height 22
type input "رسوم فصل الدراسي الاول لطلاب المتوسط، دولي، بنون"
click at [912, 139] on div "Price 0" at bounding box center [1037, 140] width 375 height 44
click at [903, 149] on input "0" at bounding box center [1041, 151] width 342 height 21
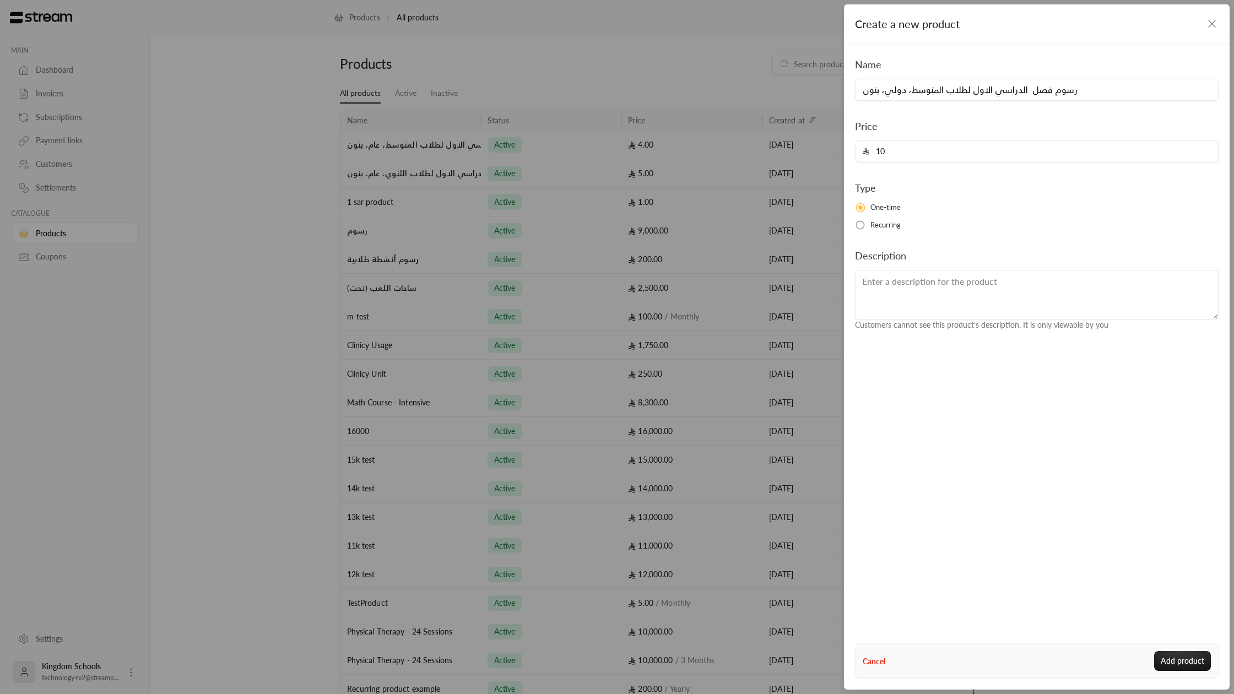
type input "10"
click at [1155, 651] on button "Add product" at bounding box center [1183, 661] width 57 height 20
type input "0"
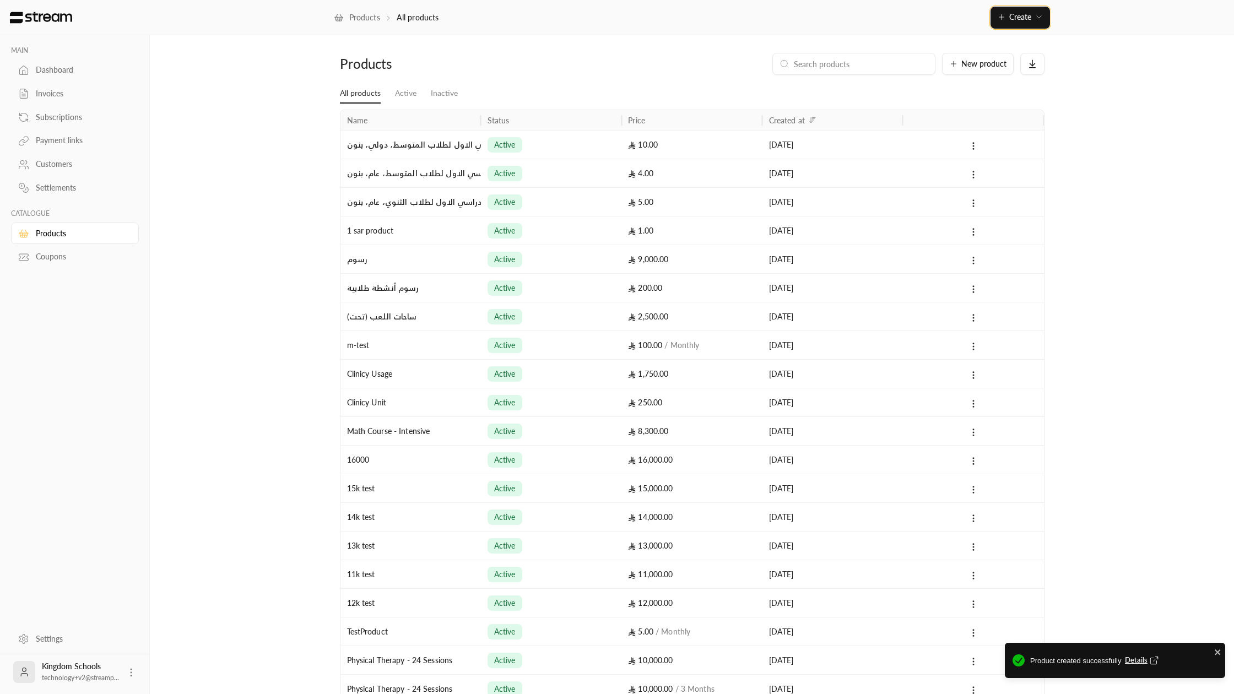
click at [999, 22] on button "Create" at bounding box center [1021, 18] width 60 height 22
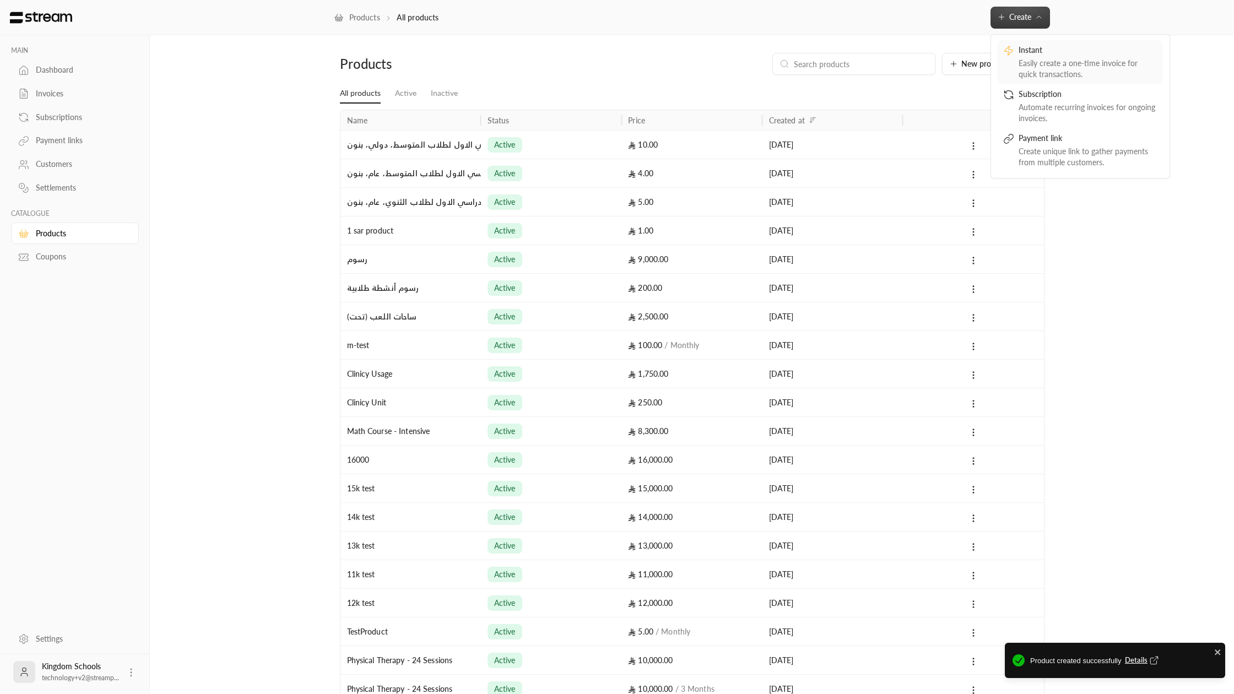
click at [1019, 55] on div "Instant" at bounding box center [1088, 51] width 139 height 13
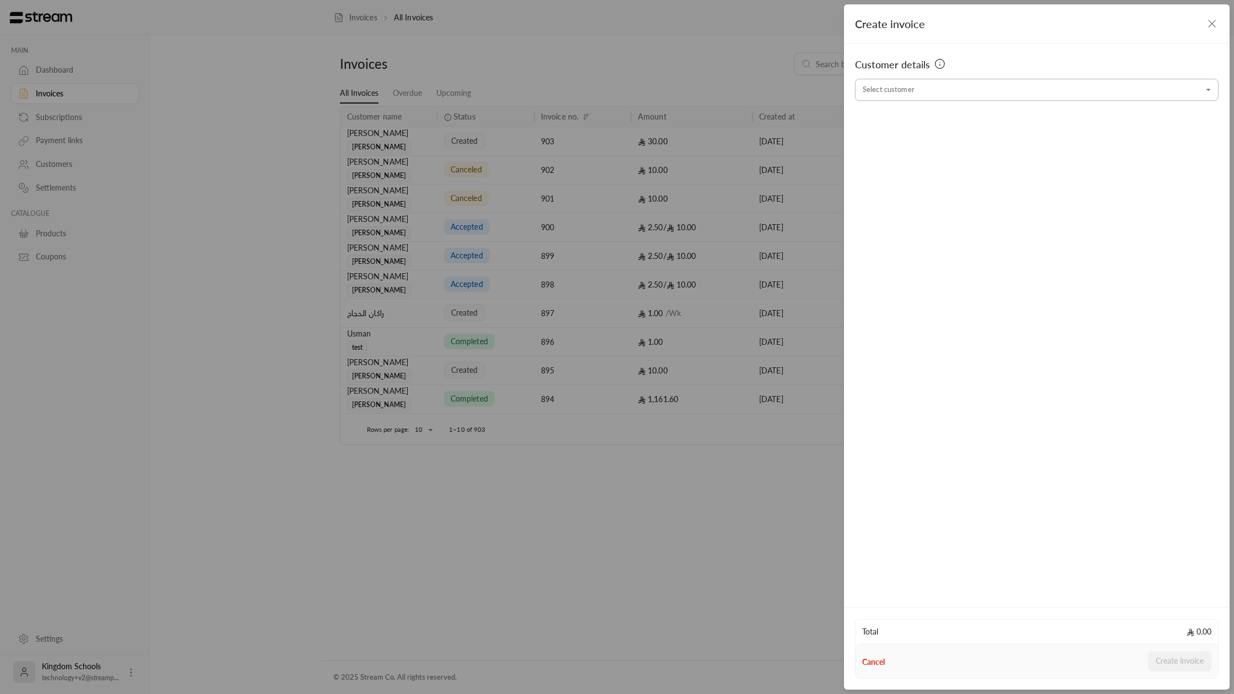
click at [961, 85] on input "Select customer" at bounding box center [1037, 89] width 364 height 19
click at [949, 150] on span "[PERSON_NAME]" at bounding box center [968, 148] width 68 height 14
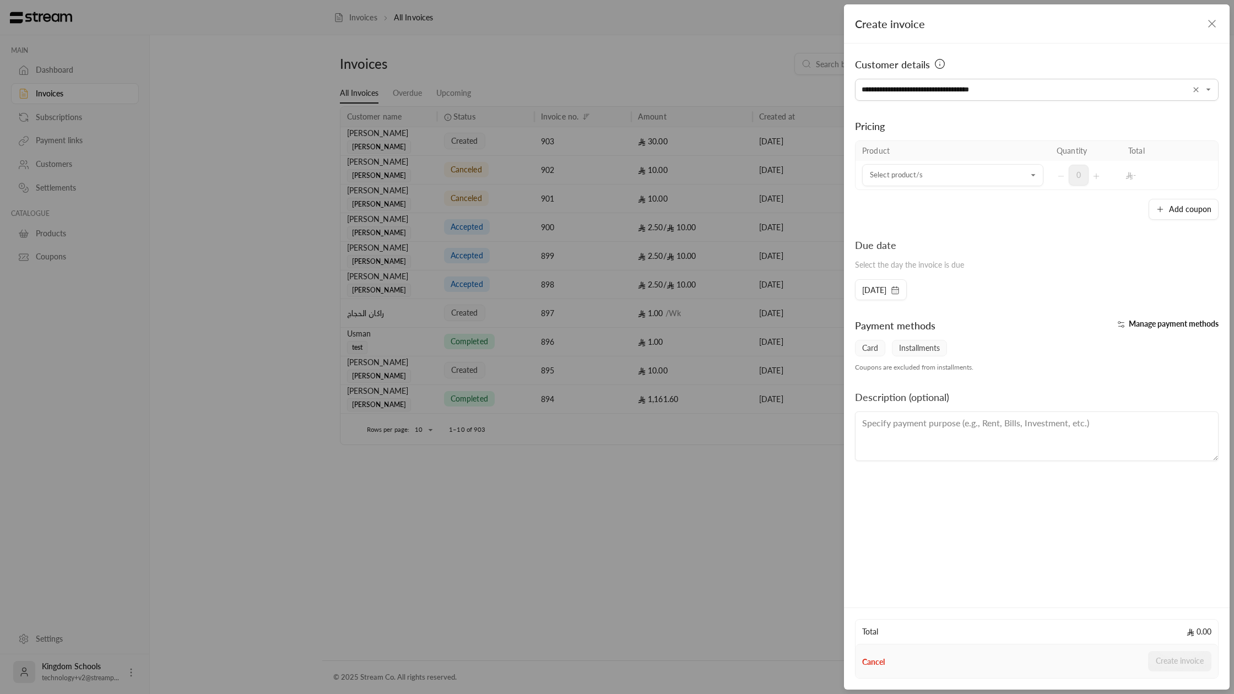
type input "**********"
click at [953, 163] on td "Select product/s Select product/s" at bounding box center [953, 175] width 195 height 29
click at [956, 180] on input "Select customer" at bounding box center [952, 175] width 181 height 19
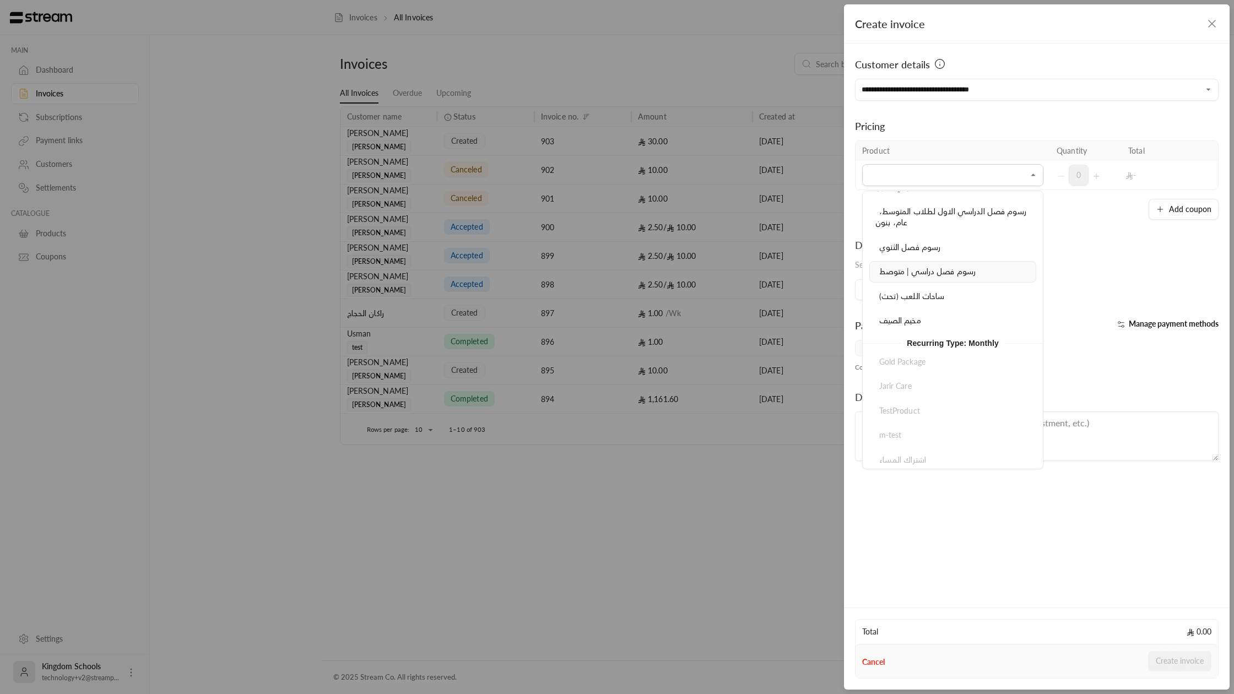
scroll to position [732, 0]
click at [937, 257] on div "رسوم فصل الدراسي الاول لطلاب المتوسط، عام، بنون" at bounding box center [953, 258] width 155 height 23
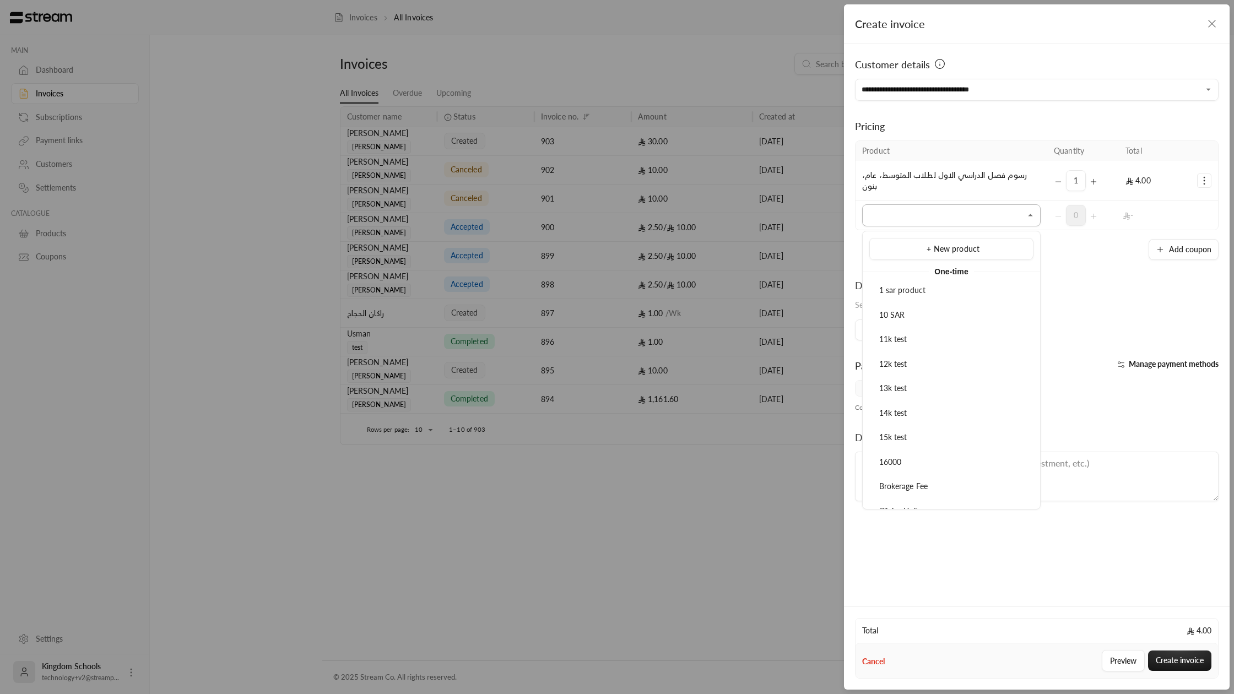
click at [938, 218] on input "Select customer" at bounding box center [951, 215] width 179 height 19
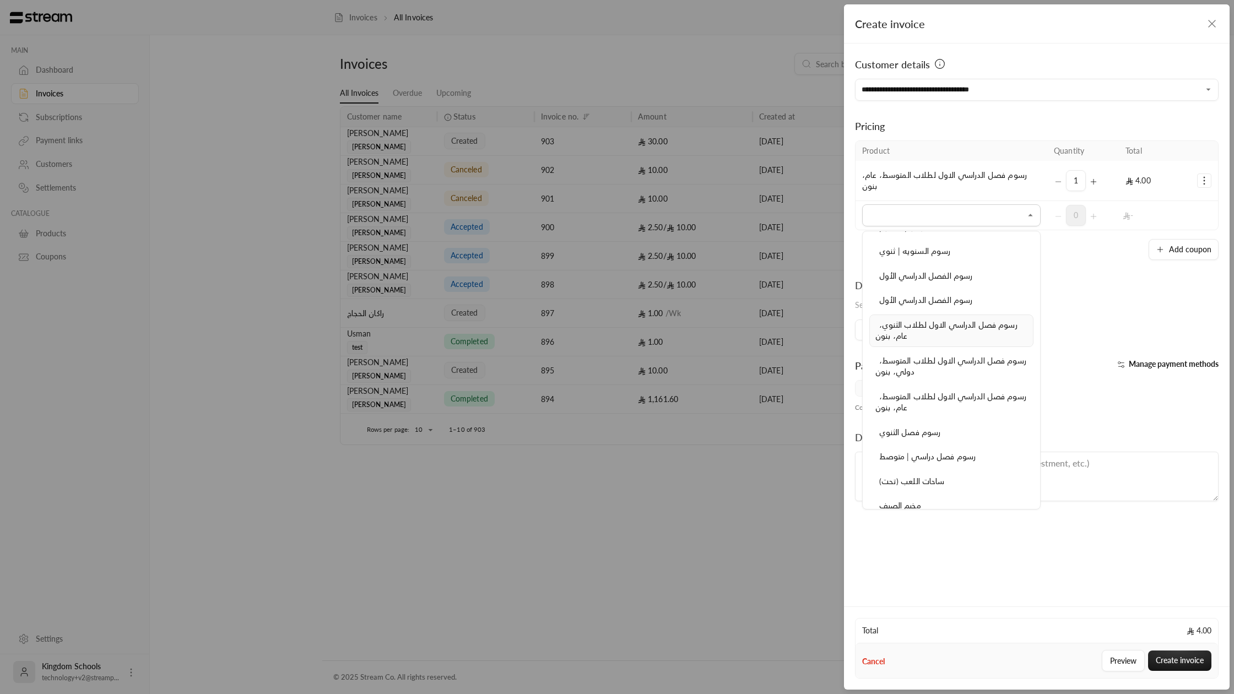
click at [934, 336] on div "رسوم فصل الدراسي الاول لطلاب الثنوي، عام، بنون" at bounding box center [952, 331] width 152 height 23
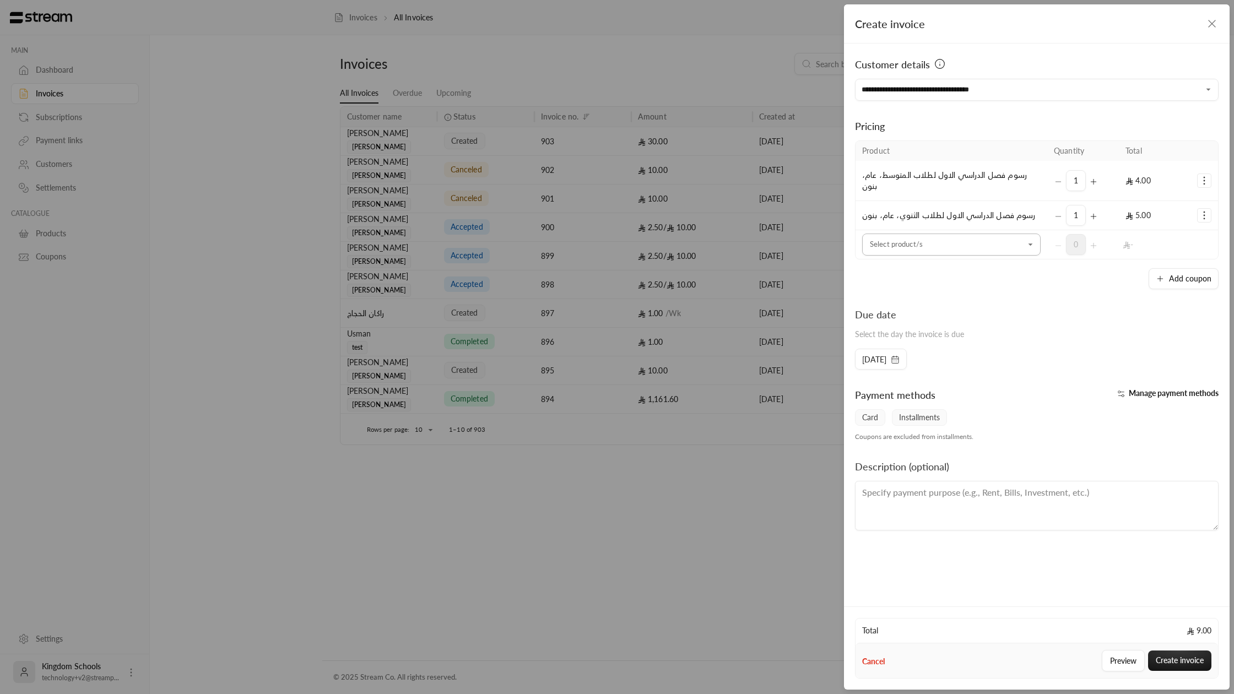
click at [920, 240] on input "Select customer" at bounding box center [951, 244] width 179 height 19
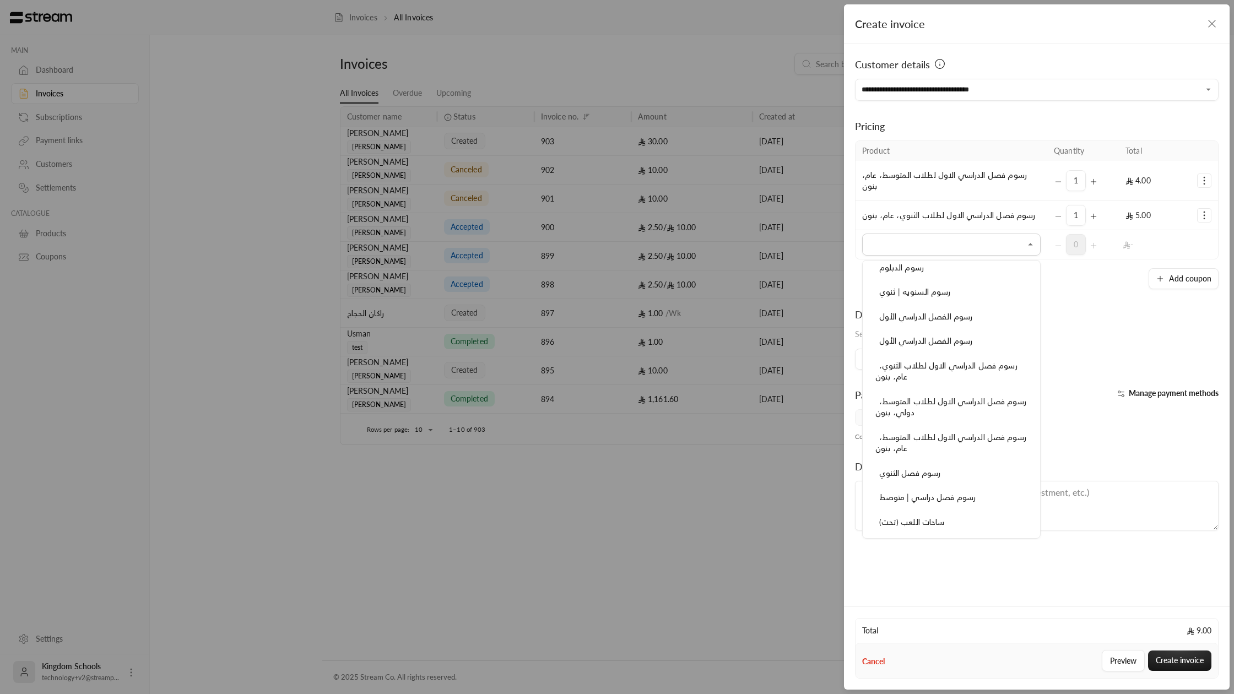
scroll to position [704, 0]
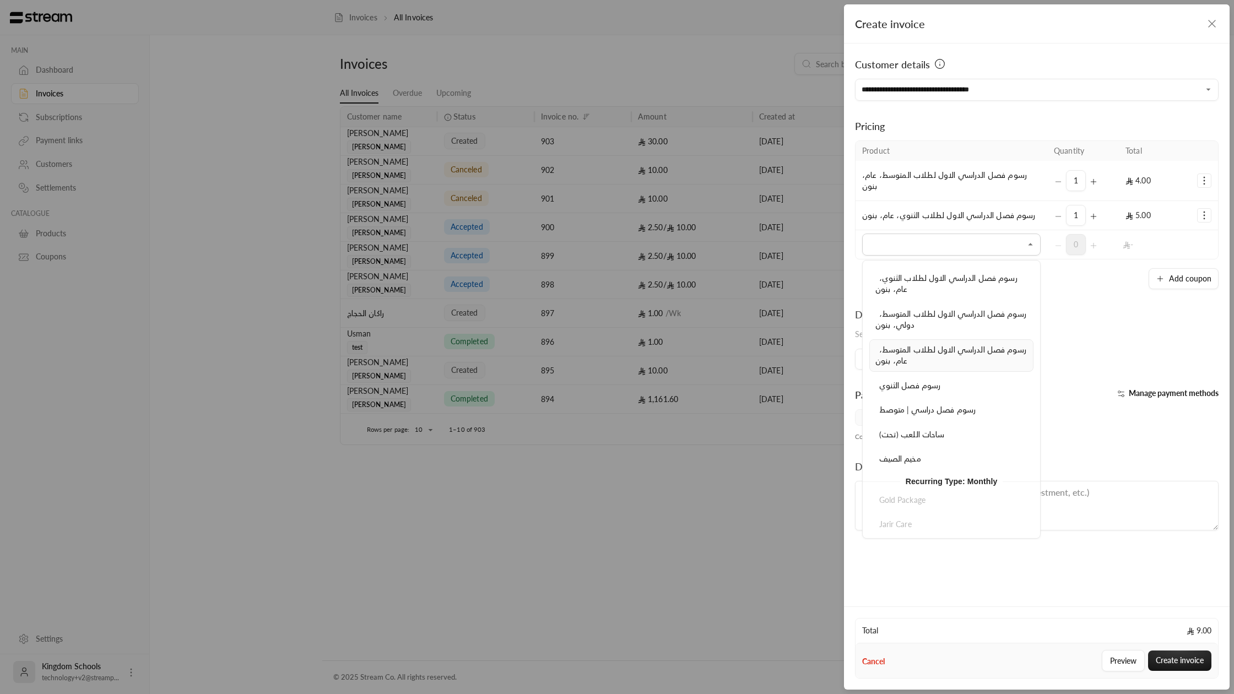
click at [920, 347] on span "رسوم فصل الدراسي الاول لطلاب المتوسط، عام، بنون" at bounding box center [951, 355] width 151 height 21
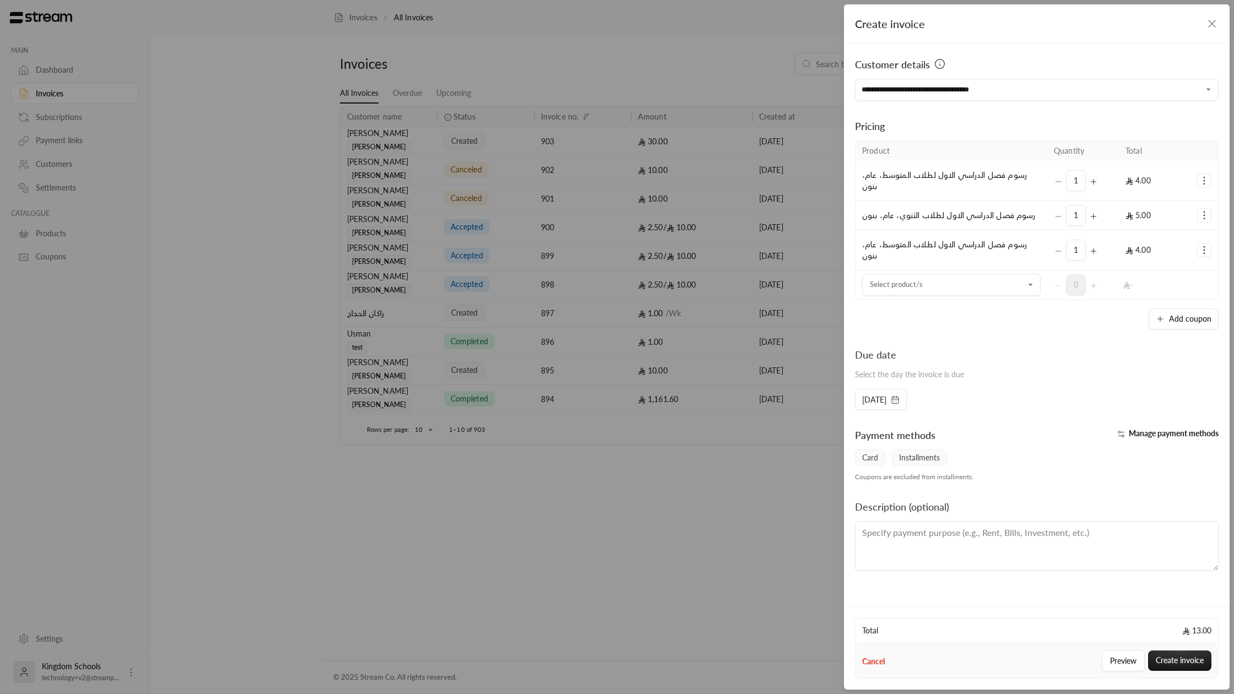
click at [1025, 330] on div "**********" at bounding box center [1037, 324] width 386 height 561
drag, startPoint x: 1187, startPoint y: 661, endPoint x: 1132, endPoint y: 381, distance: 285.8
click at [1132, 381] on form "**********" at bounding box center [1037, 304] width 386 height 600
click at [1196, 250] on td "Selected Products" at bounding box center [1205, 250] width 28 height 40
click at [1202, 250] on icon "Selected Products" at bounding box center [1204, 250] width 11 height 11
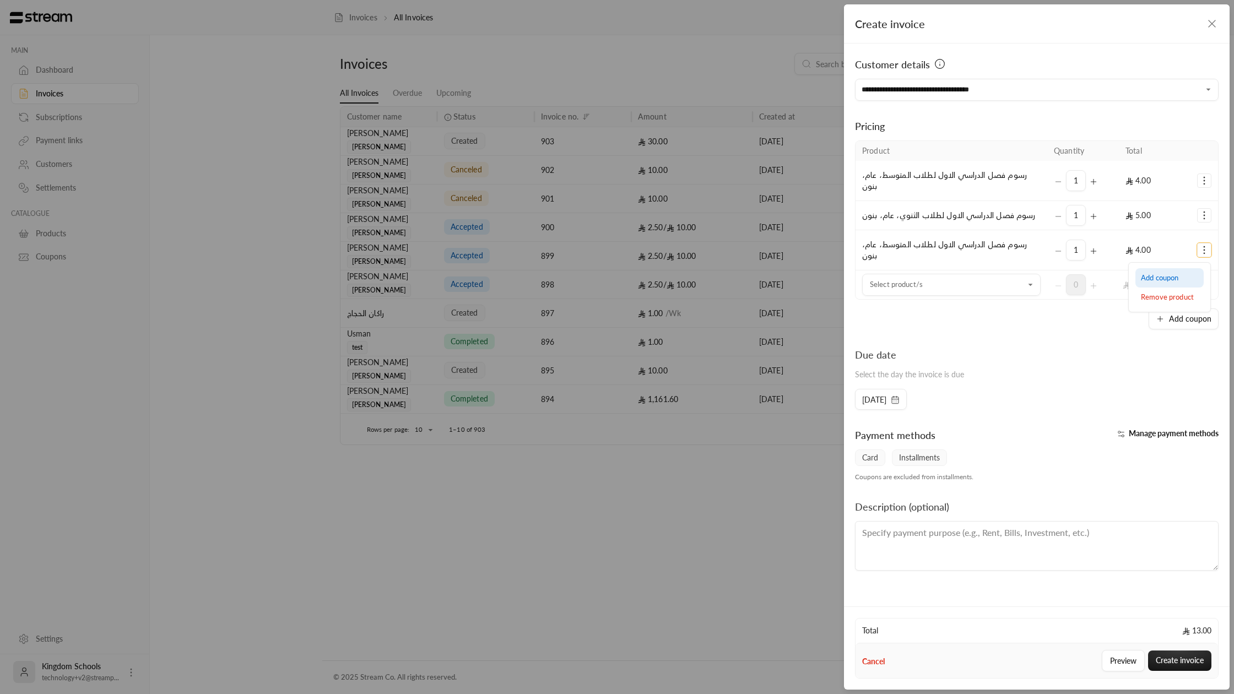
click at [1178, 272] on link "Add coupon" at bounding box center [1170, 277] width 68 height 19
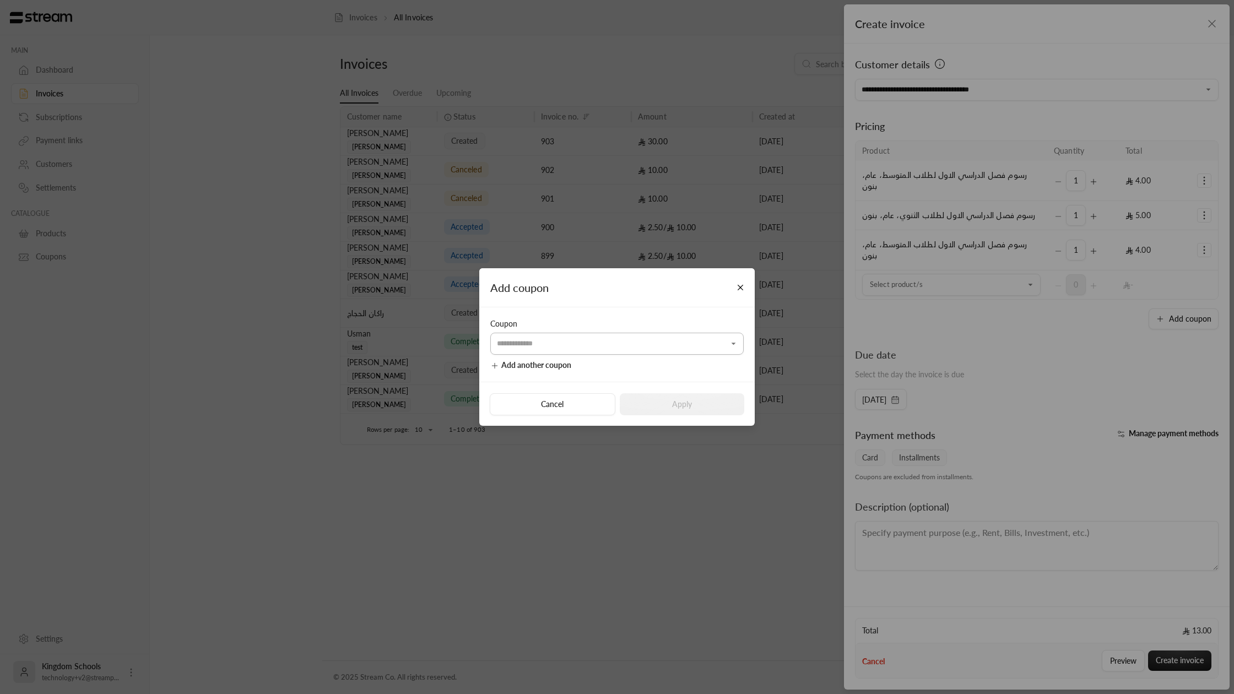
click at [645, 344] on input "Select customer" at bounding box center [616, 344] width 253 height 19
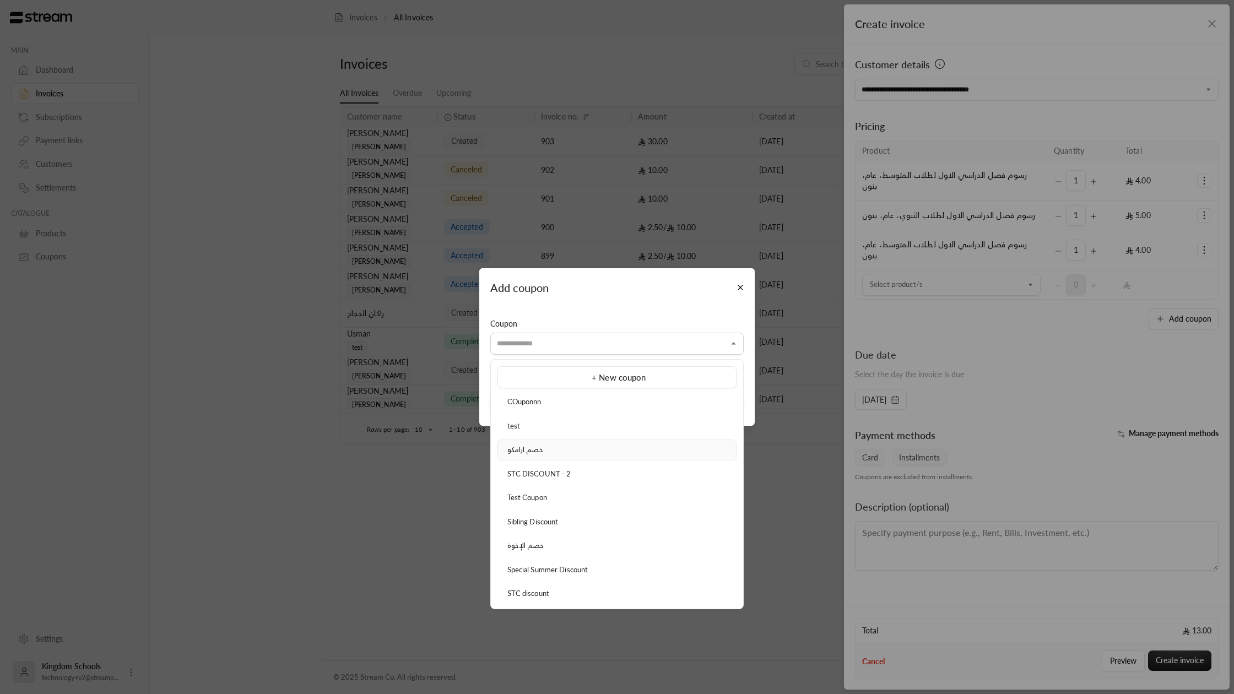
click at [572, 452] on div "خصم ارامكو" at bounding box center [617, 450] width 227 height 11
type input "**********"
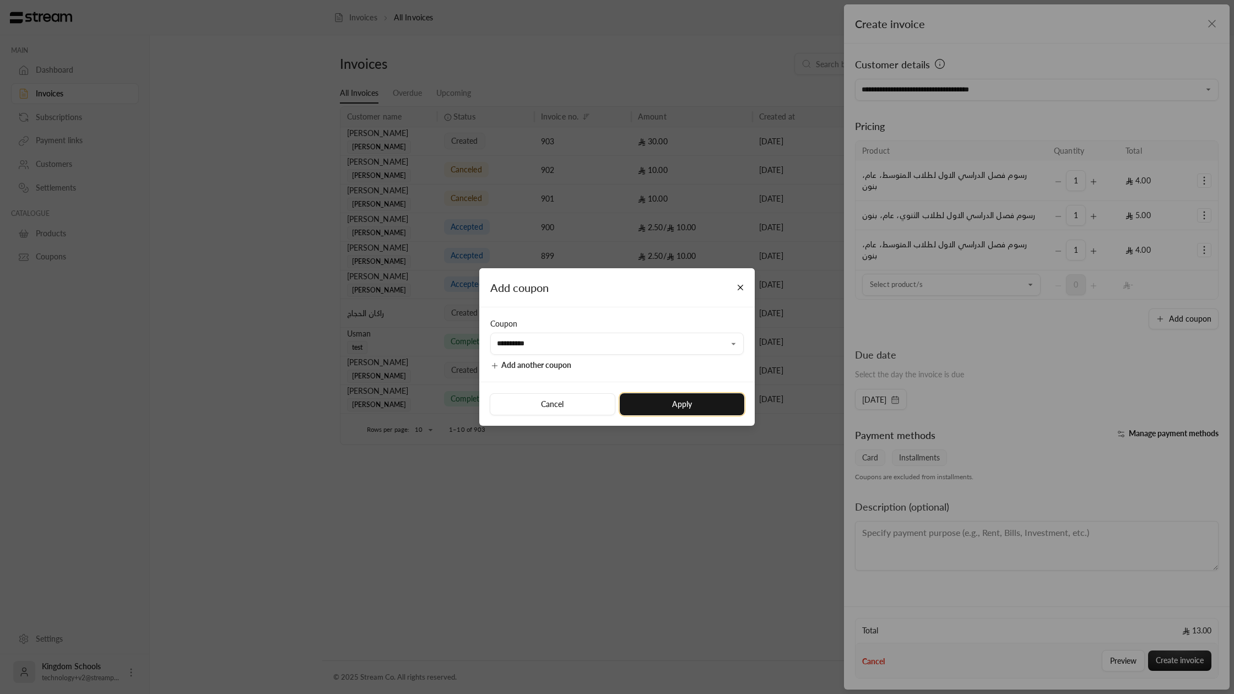
click at [711, 403] on button "Apply" at bounding box center [682, 404] width 125 height 22
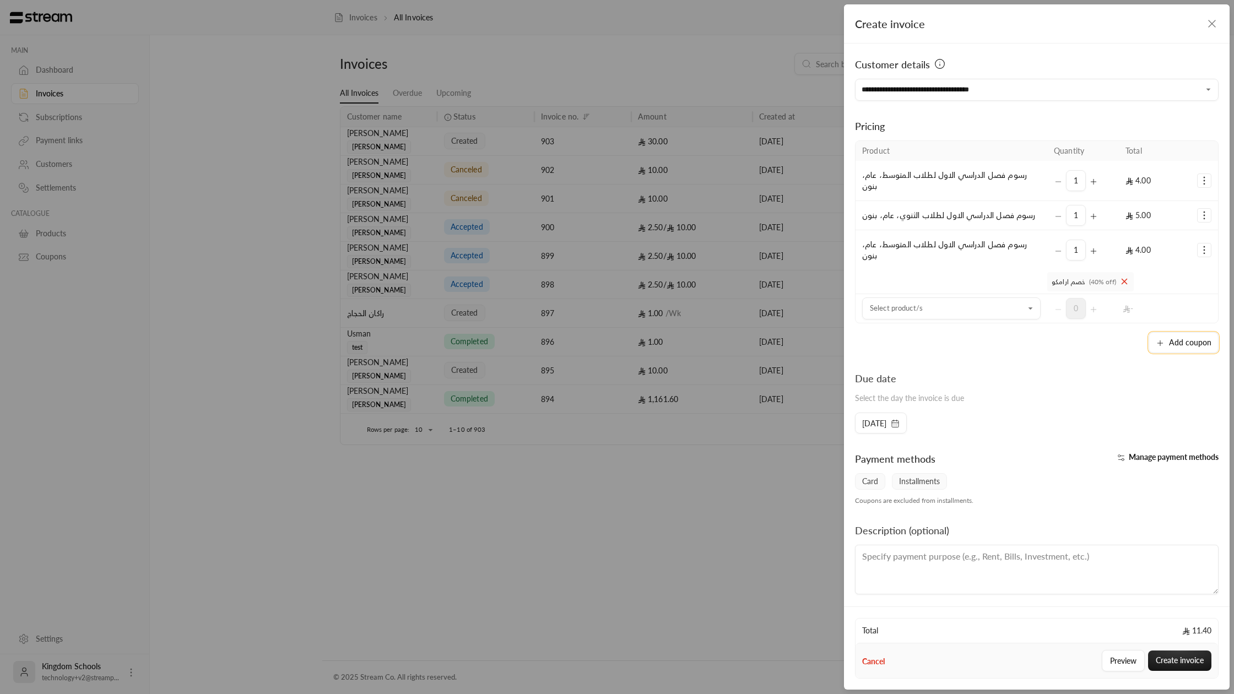
click at [1179, 349] on button "Add coupon" at bounding box center [1184, 342] width 70 height 21
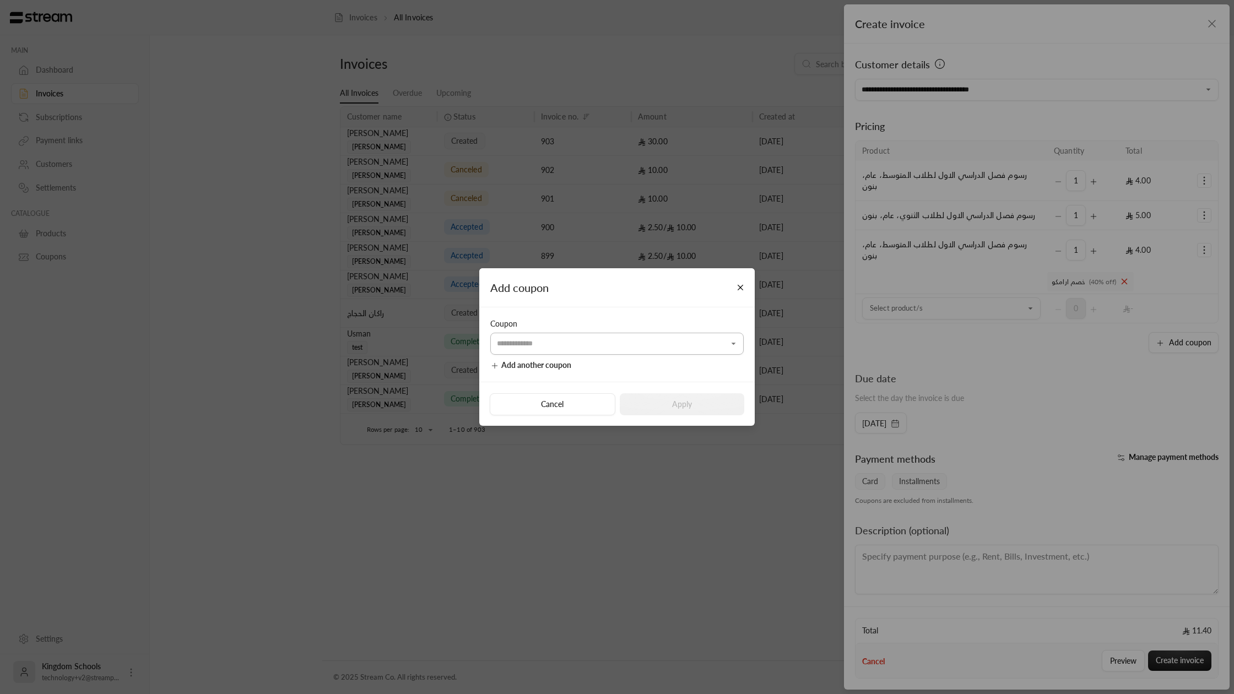
click at [680, 342] on input "Select customer" at bounding box center [616, 344] width 253 height 19
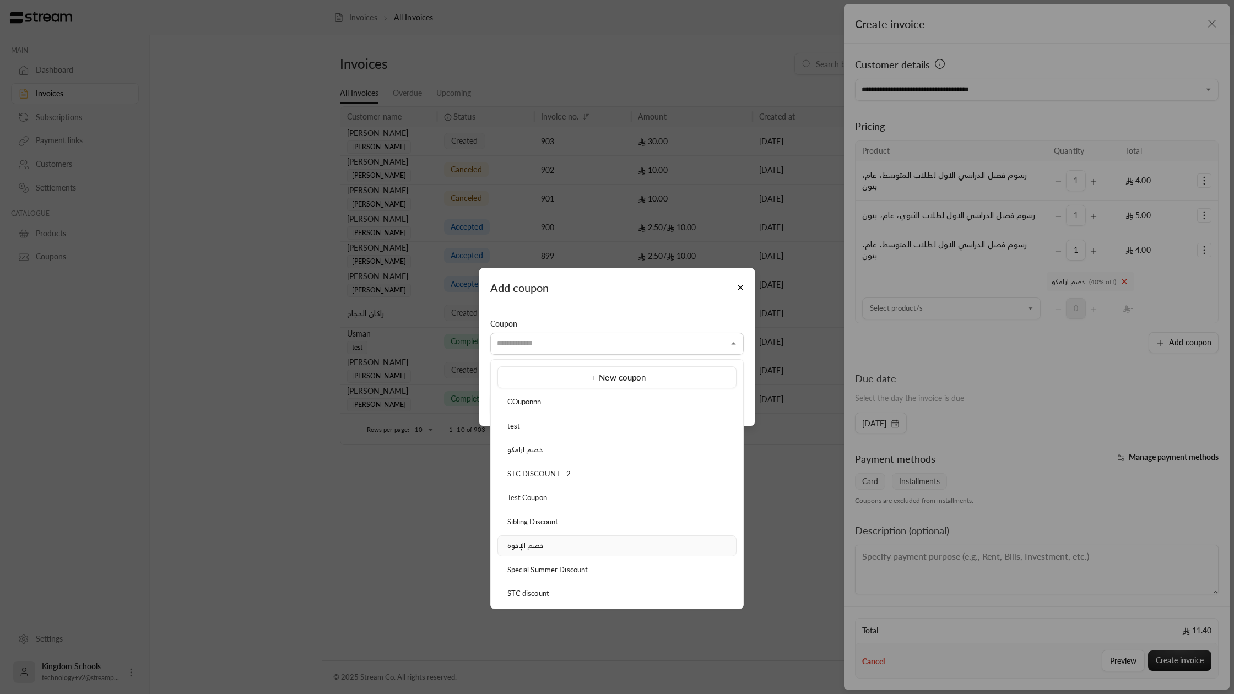
click at [546, 551] on div "خصم الإخوة" at bounding box center [617, 546] width 227 height 11
type input "**********"
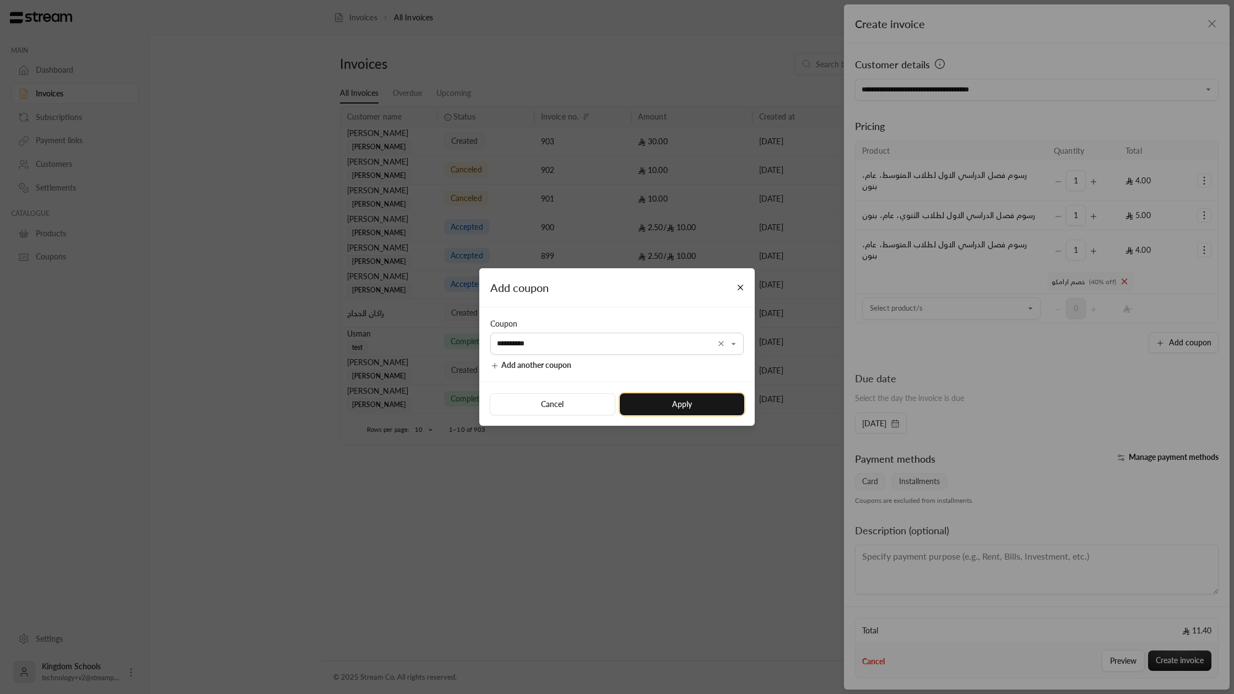
click at [635, 401] on button "Apply" at bounding box center [682, 404] width 125 height 22
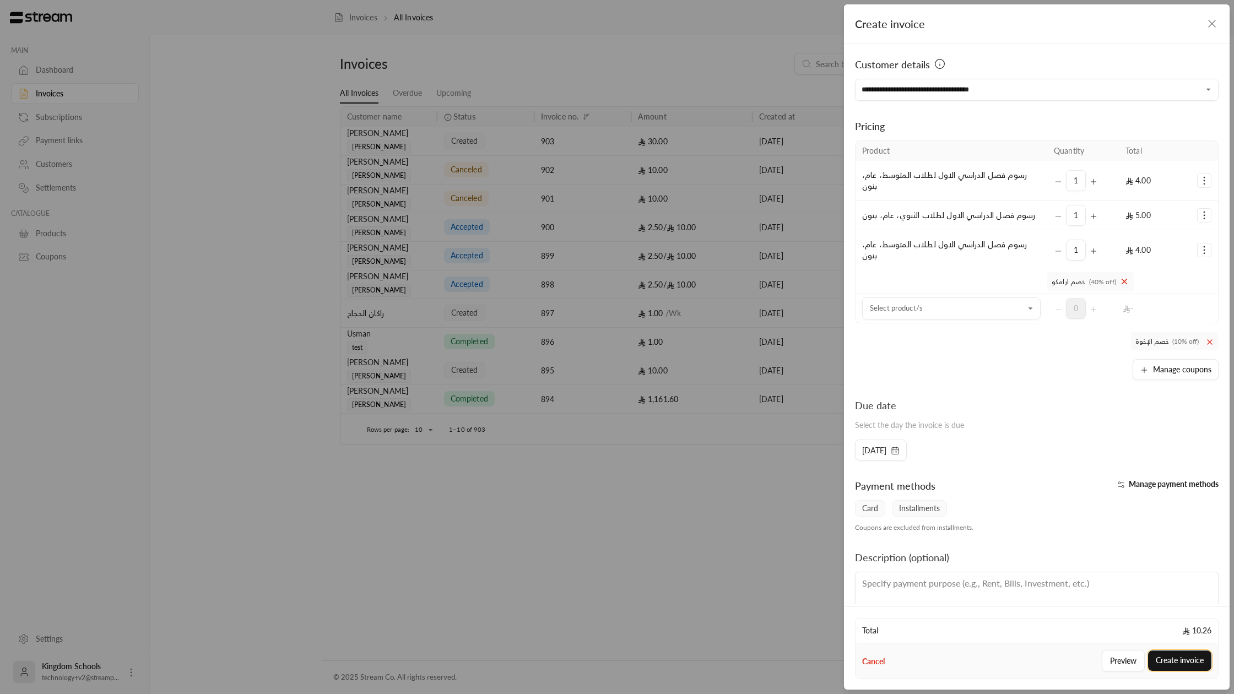
click at [1178, 664] on button "Create invoice" at bounding box center [1179, 661] width 63 height 20
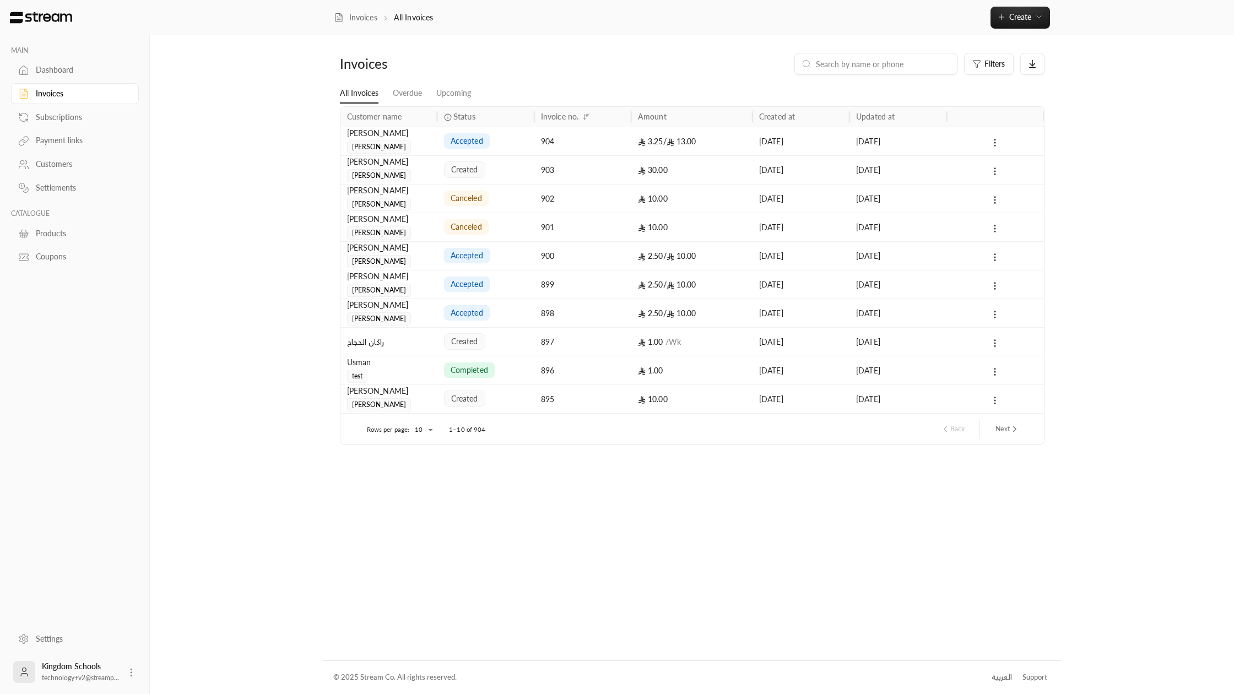
click at [34, 118] on link "Subscriptions" at bounding box center [75, 116] width 128 height 21
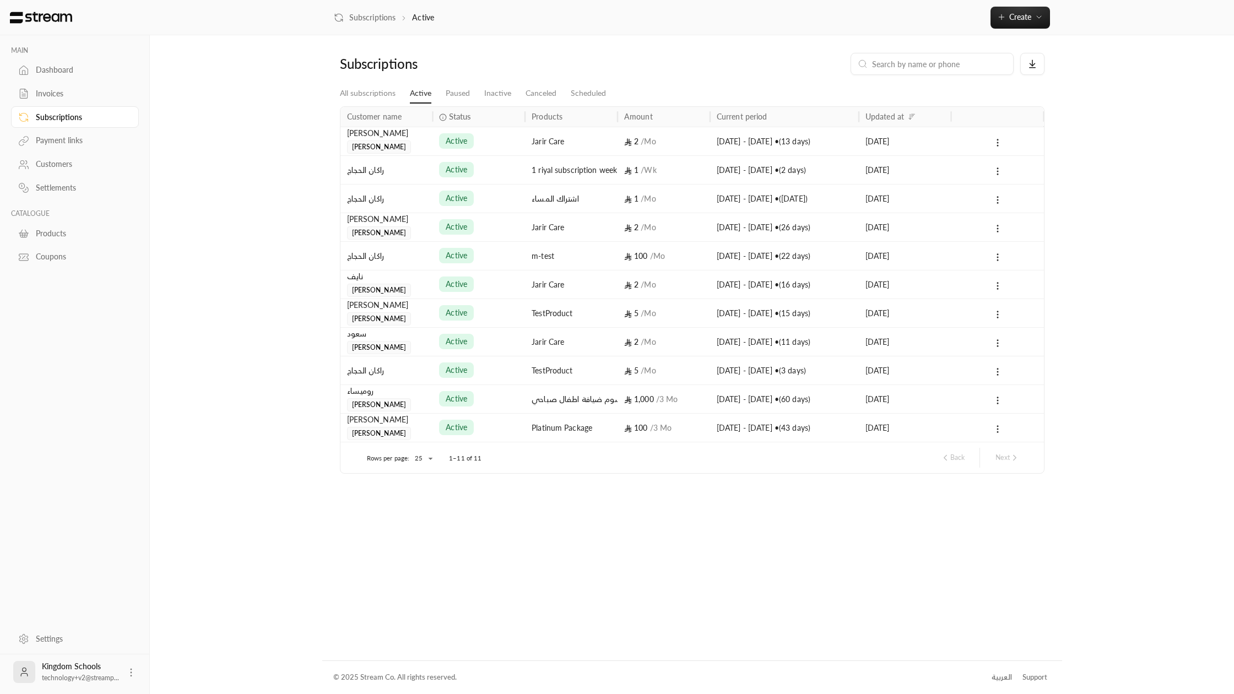
click at [500, 143] on div "active" at bounding box center [478, 141] width 79 height 28
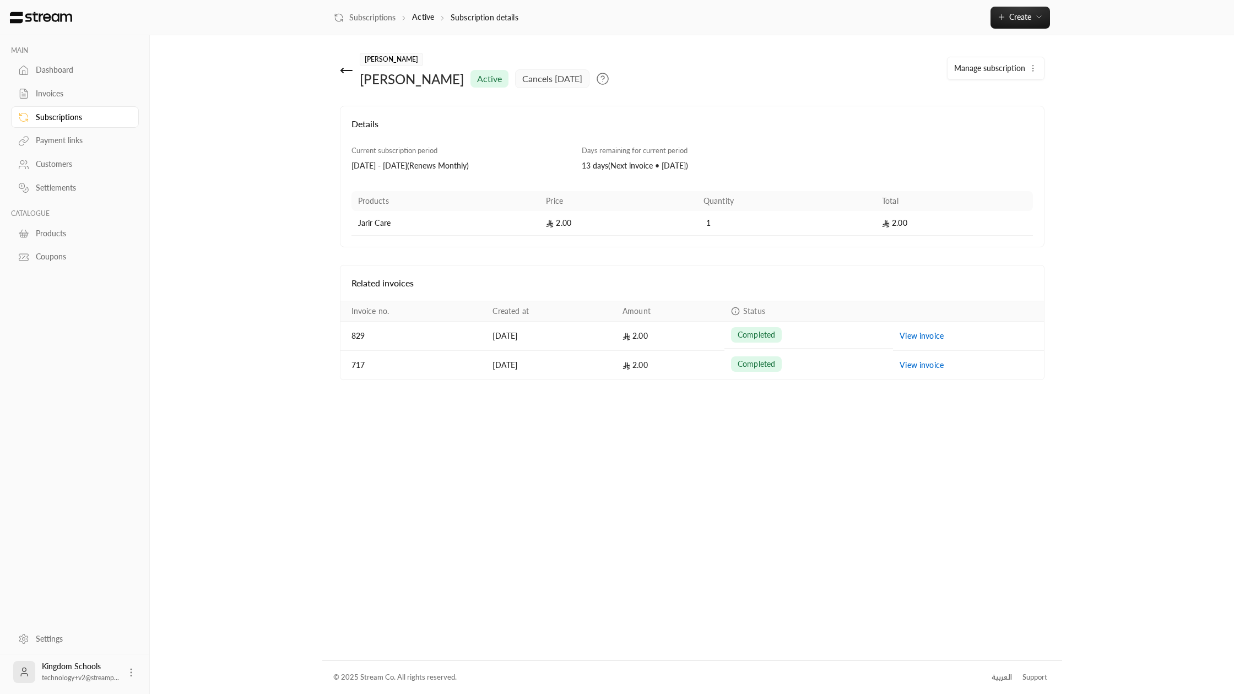
click at [986, 74] on button "Manage subscription" at bounding box center [996, 68] width 96 height 22
click at [985, 139] on span "Pause subscription" at bounding box center [993, 140] width 64 height 9
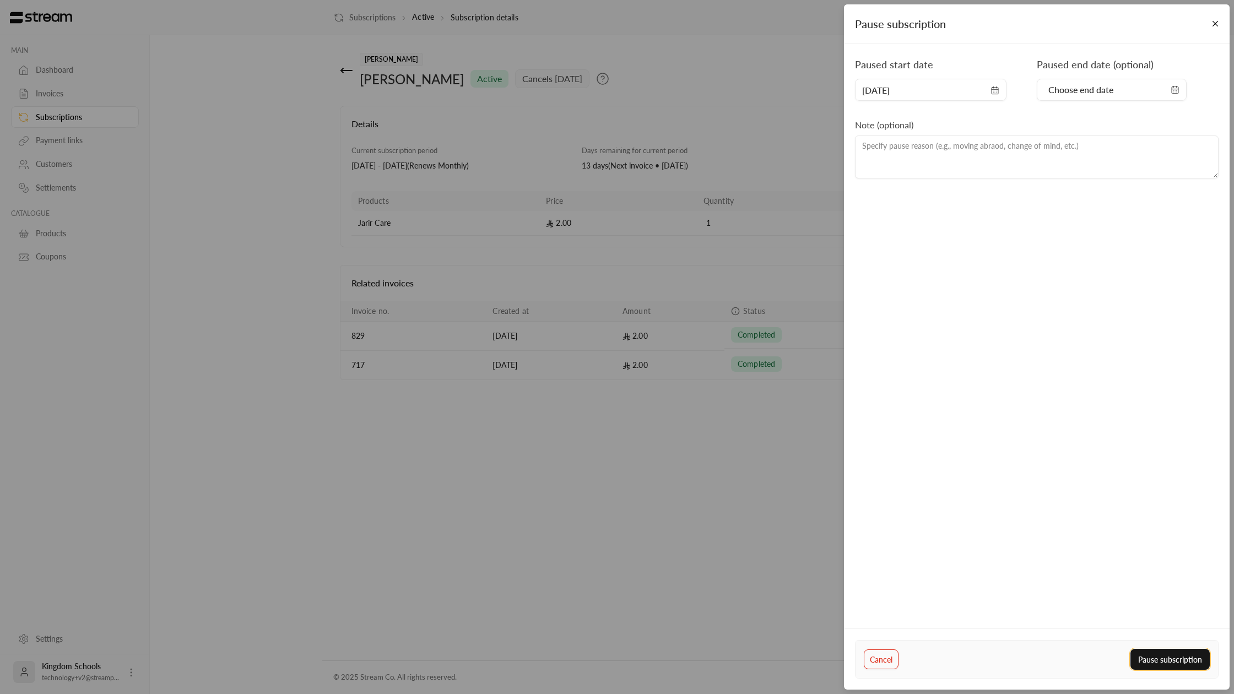
click at [1170, 656] on button "Pause subscription" at bounding box center [1170, 659] width 79 height 20
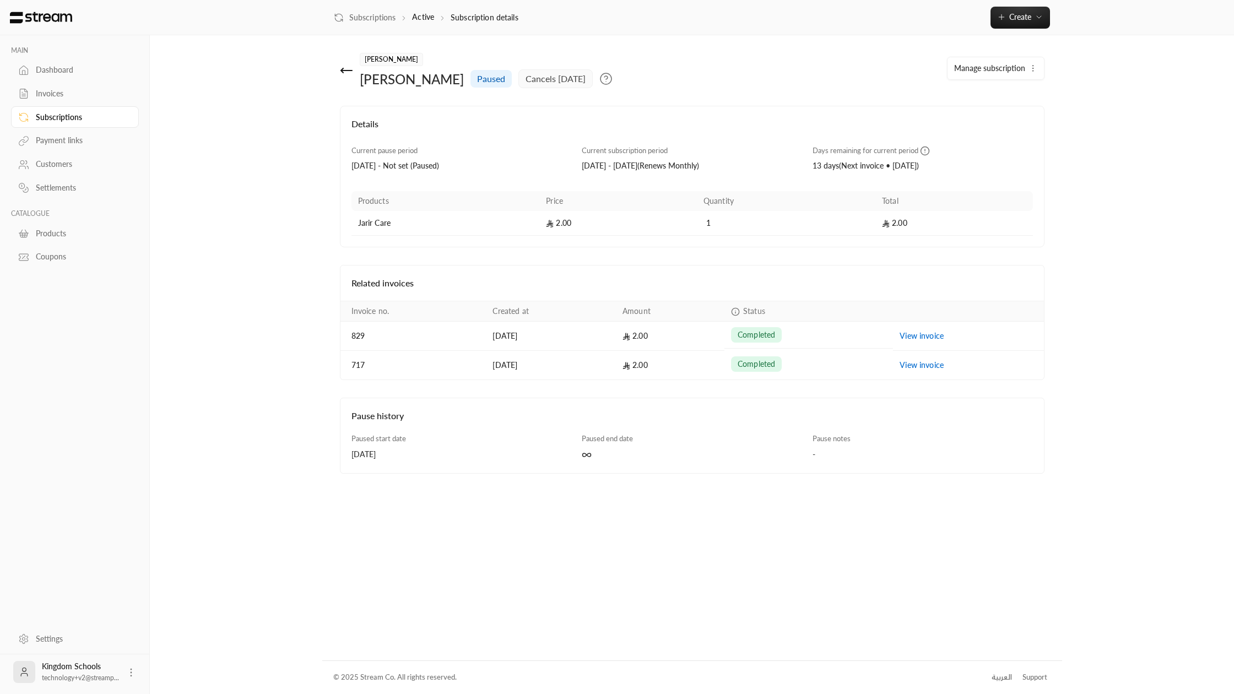
click at [472, 112] on div "Details Current pause period [DATE] - Not set ( Paused ) Current subscription p…" at bounding box center [692, 177] width 705 height 142
click at [379, 62] on span "[PERSON_NAME]" at bounding box center [391, 59] width 63 height 13
click at [58, 98] on div "Invoices" at bounding box center [80, 93] width 89 height 11
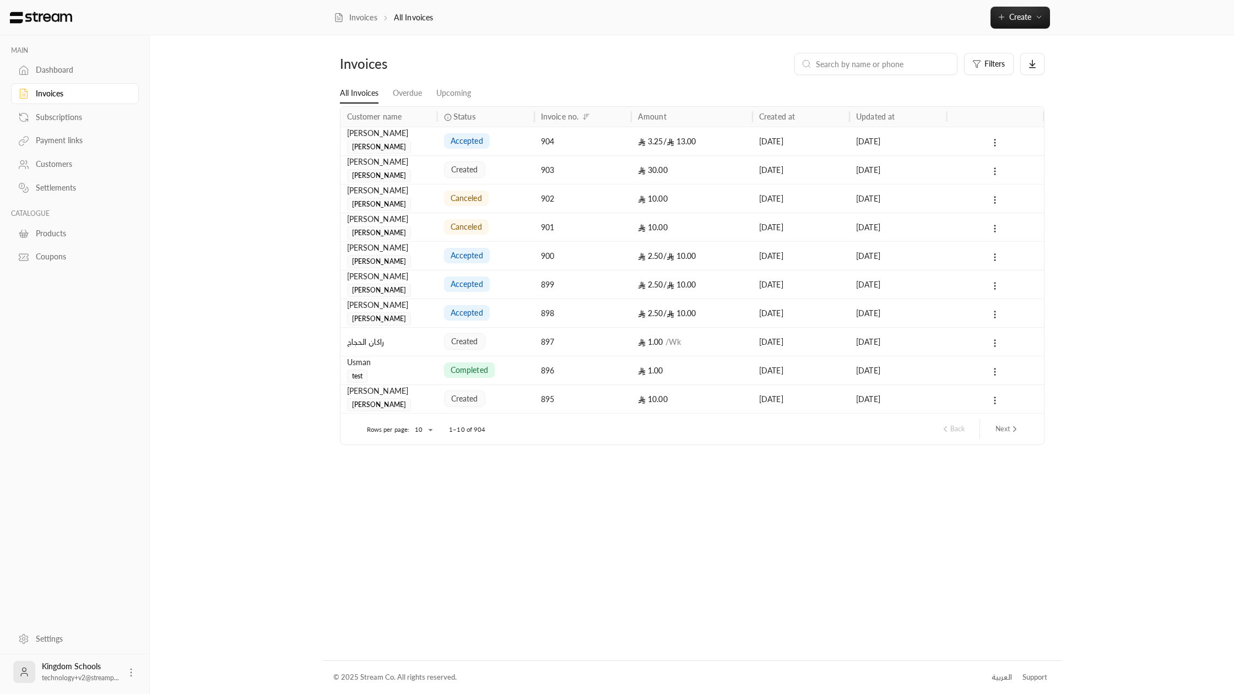
click at [601, 168] on div "903" at bounding box center [583, 170] width 84 height 28
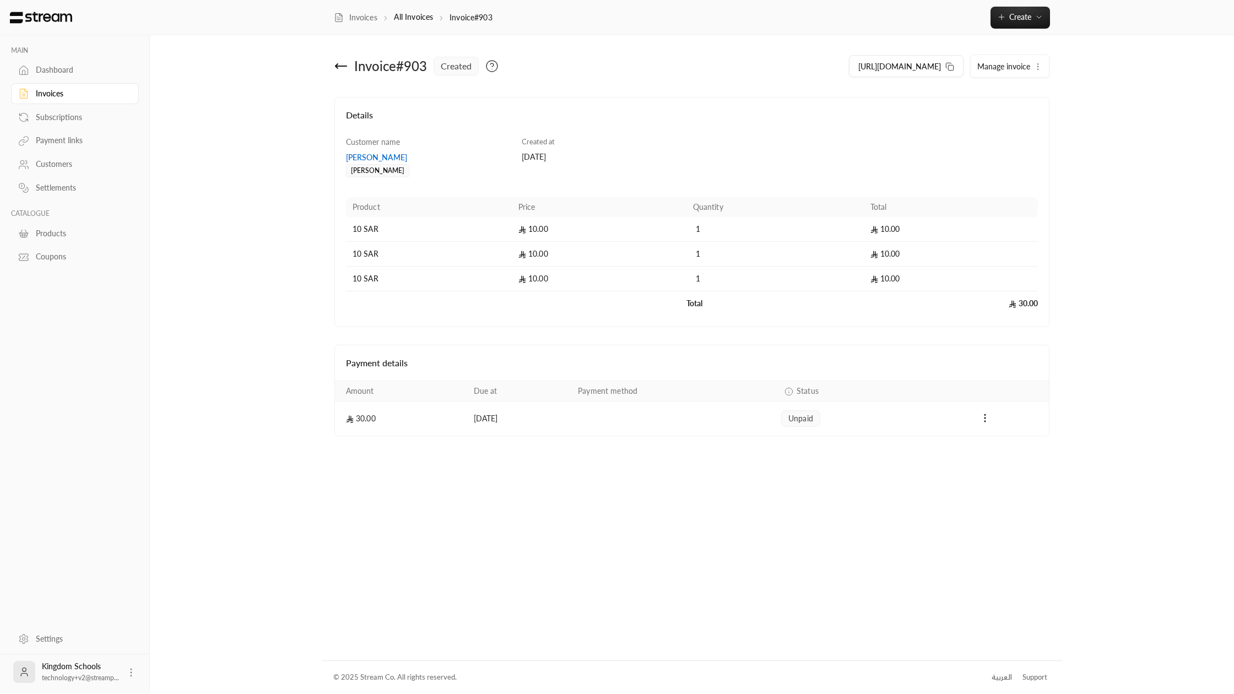
click at [976, 422] on div "Payments" at bounding box center [984, 418] width 115 height 13
click at [983, 422] on icon "Payments" at bounding box center [985, 418] width 11 height 11
click at [991, 450] on li "Mark as paid" at bounding box center [1009, 447] width 51 height 20
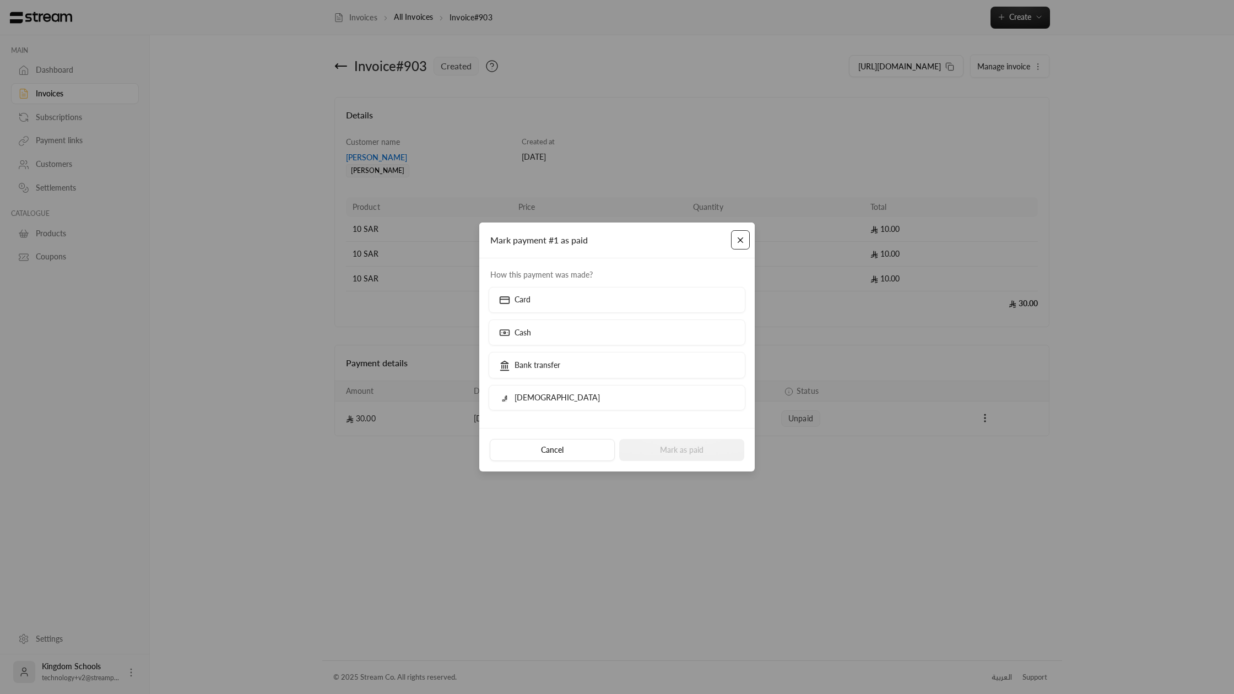
click at [743, 240] on button "Close" at bounding box center [740, 239] width 19 height 19
